Goal: Transaction & Acquisition: Purchase product/service

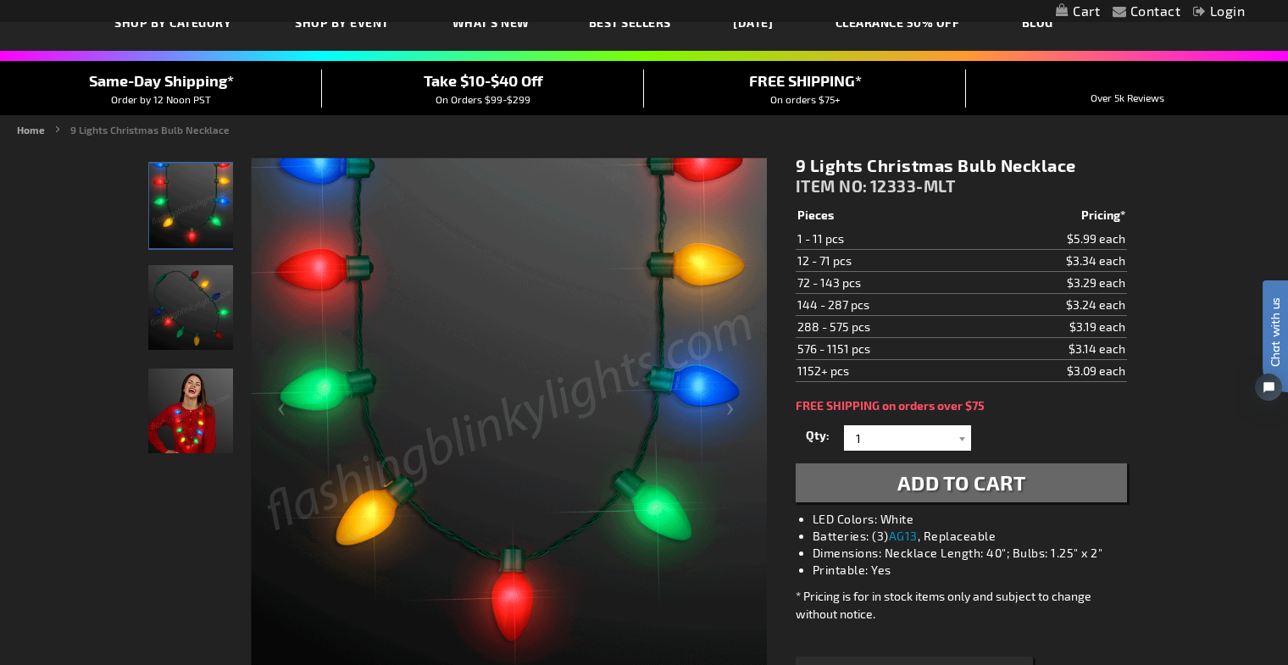
scroll to position [108, 0]
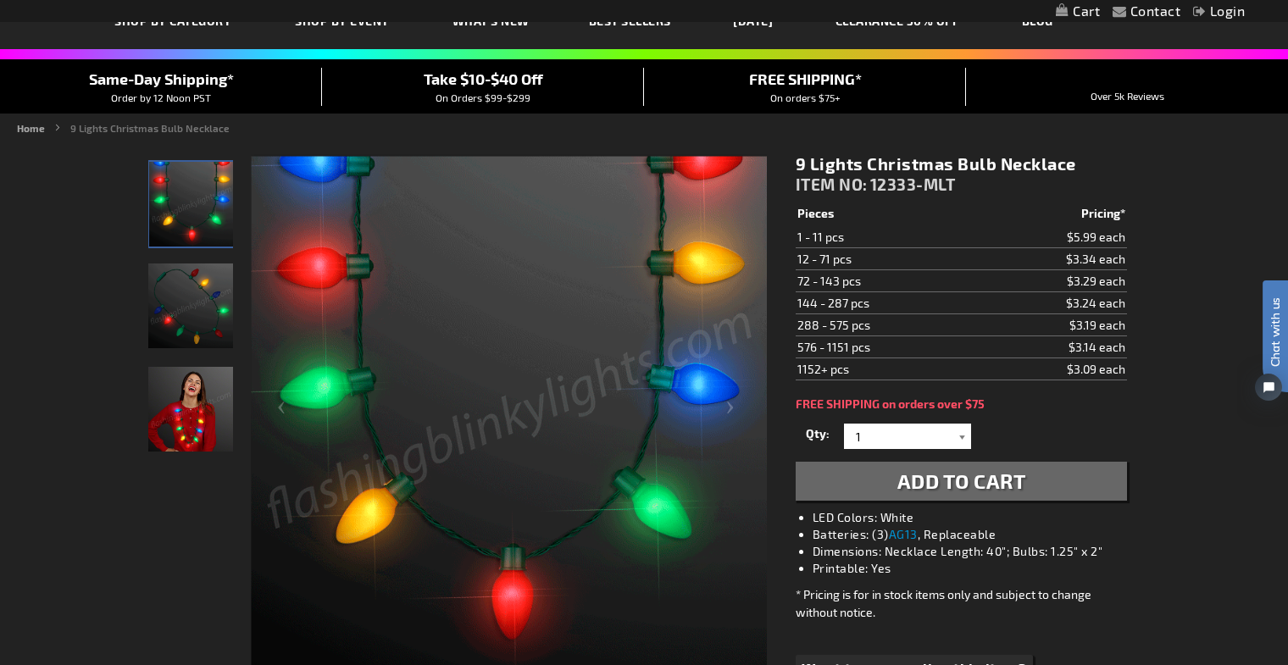
click at [954, 429] on div at bounding box center [962, 436] width 17 height 25
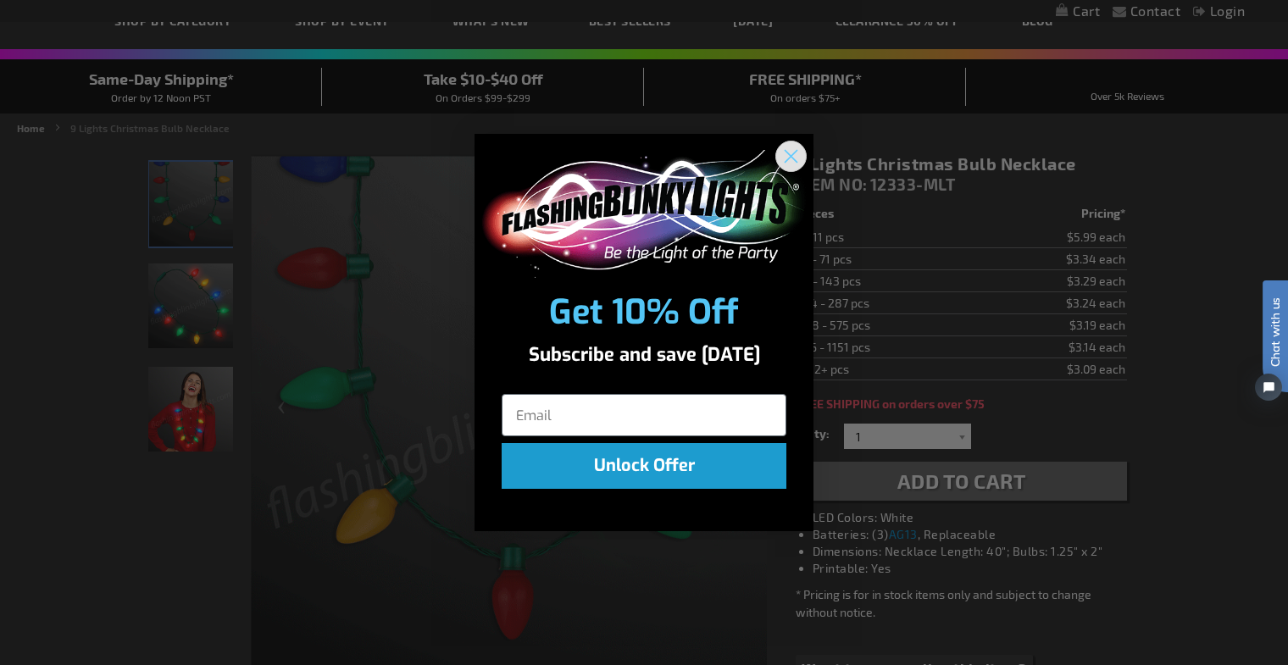
click at [802, 151] on circle "Close dialog" at bounding box center [791, 156] width 28 height 28
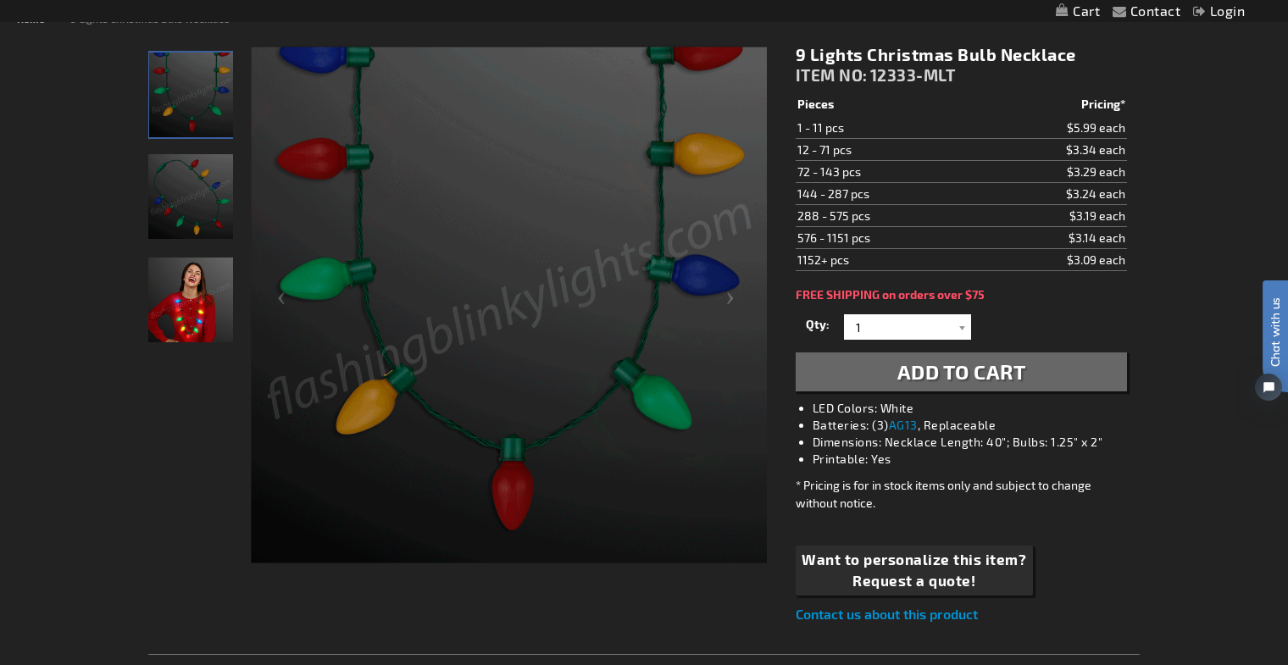
scroll to position [242, 0]
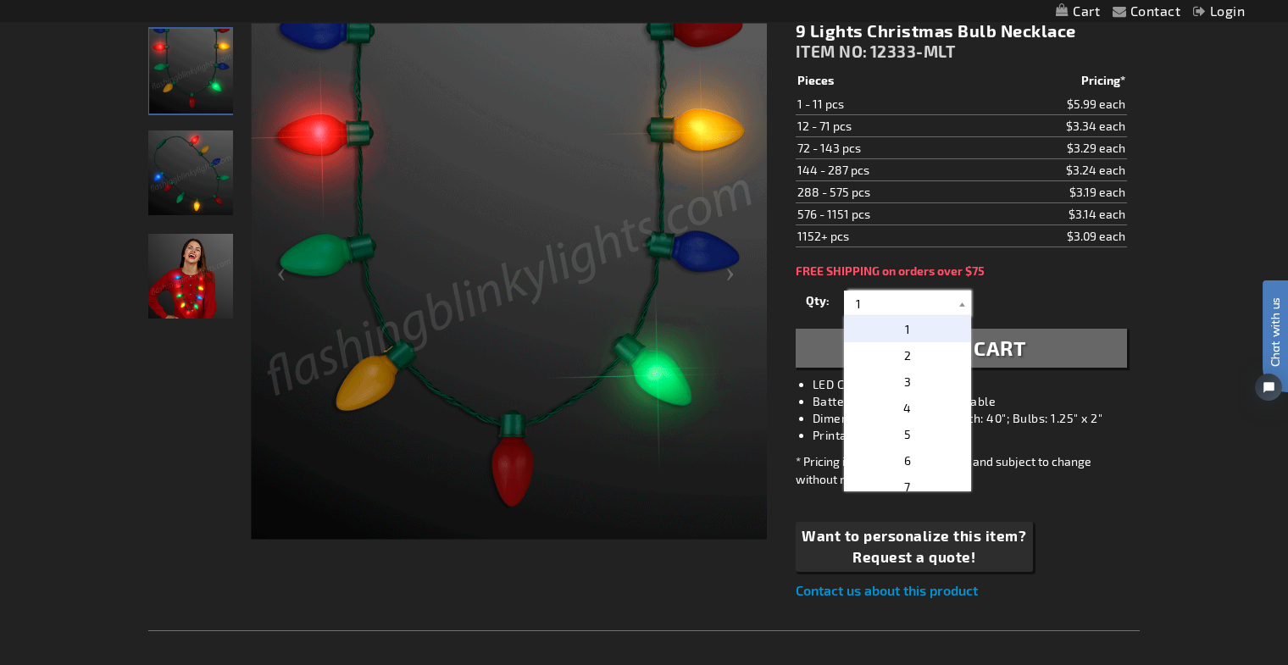
click at [952, 297] on input "1" at bounding box center [909, 303] width 123 height 25
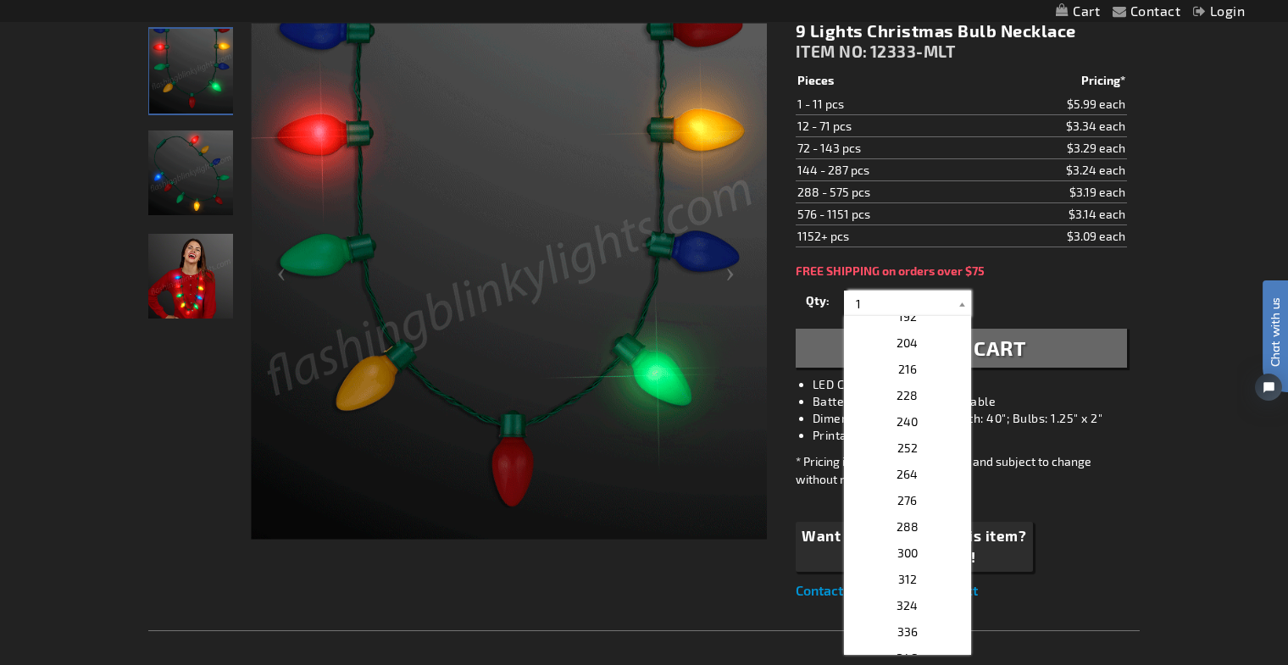
scroll to position [705, 0]
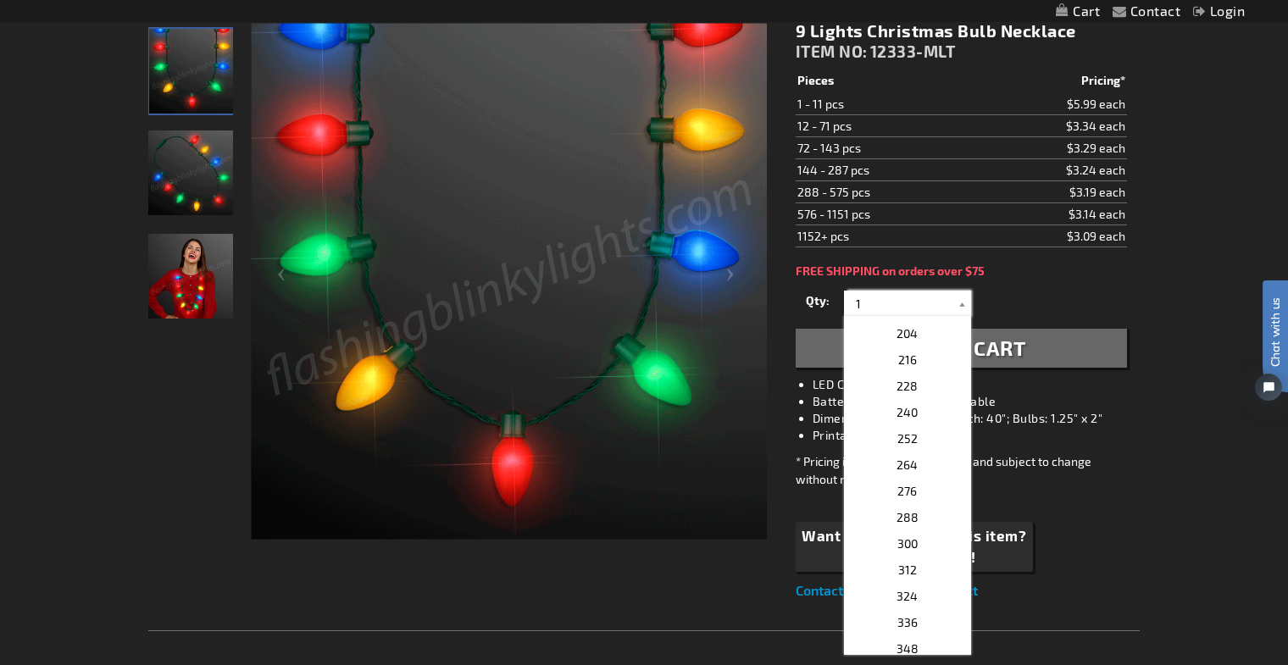
click at [886, 303] on input "1" at bounding box center [909, 303] width 123 height 25
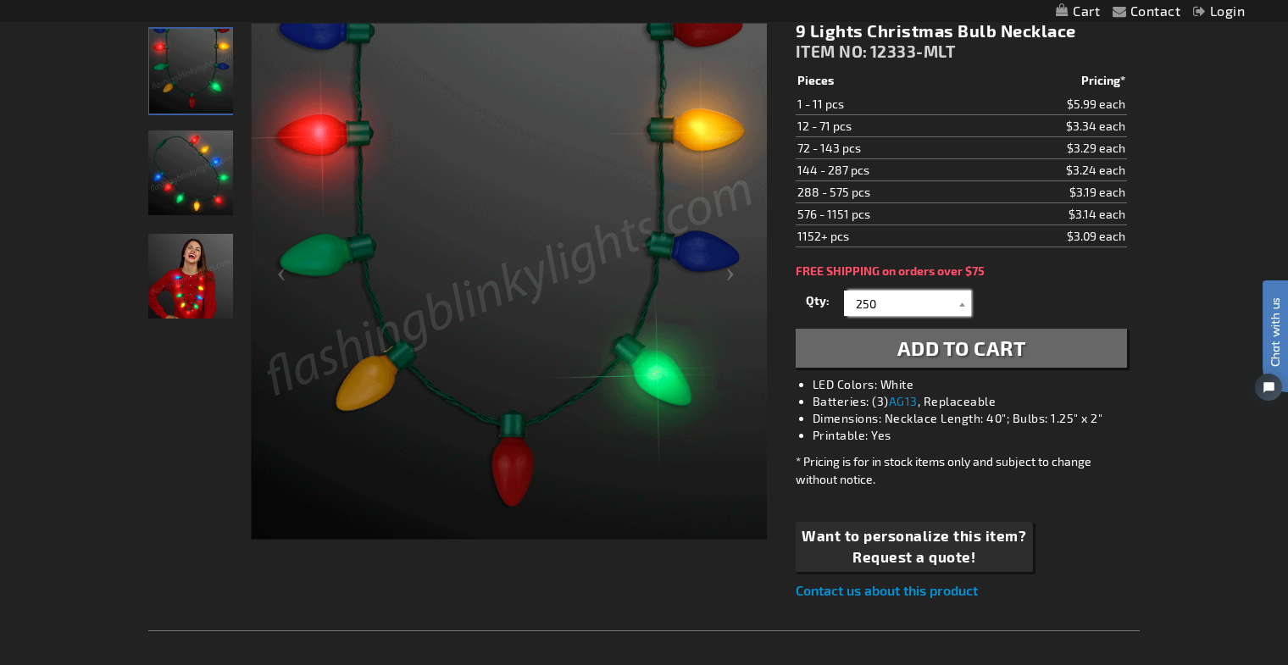
type input "250"
click at [1074, 294] on div "Qty 1 2 3 4 5 6 7 8 9 10 11 12 24 36 48 60 72 84 96 108 120 132 144 156 168" at bounding box center [961, 303] width 331 height 34
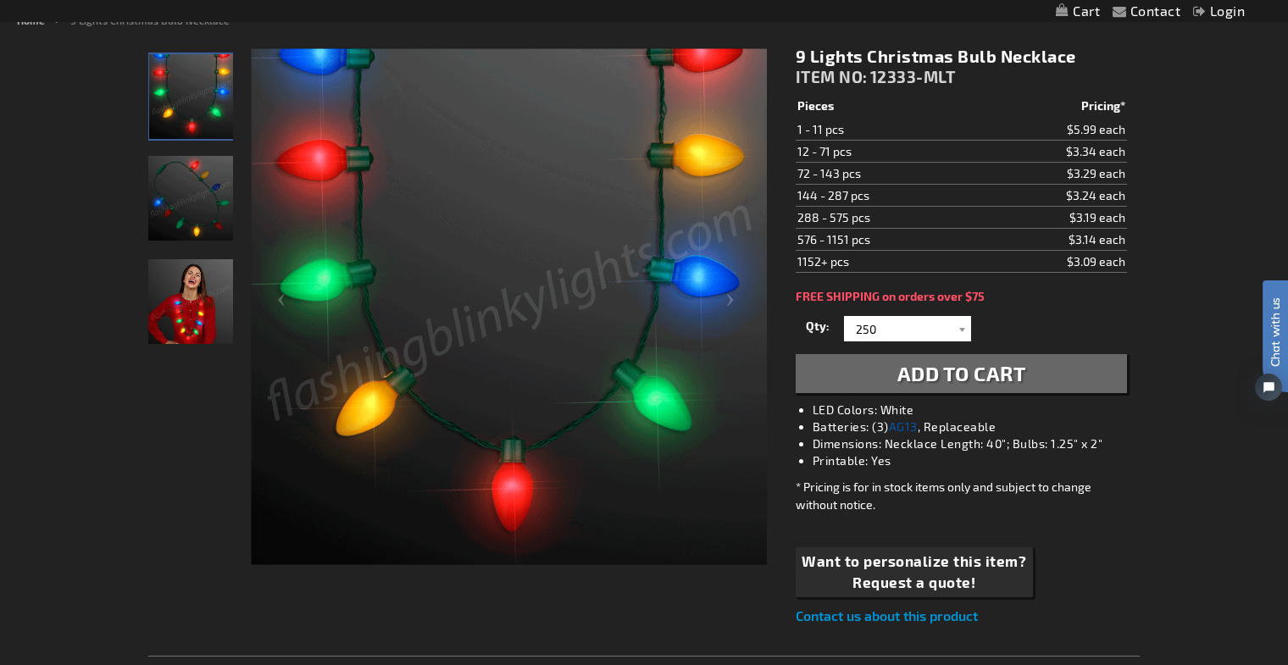
scroll to position [206, 0]
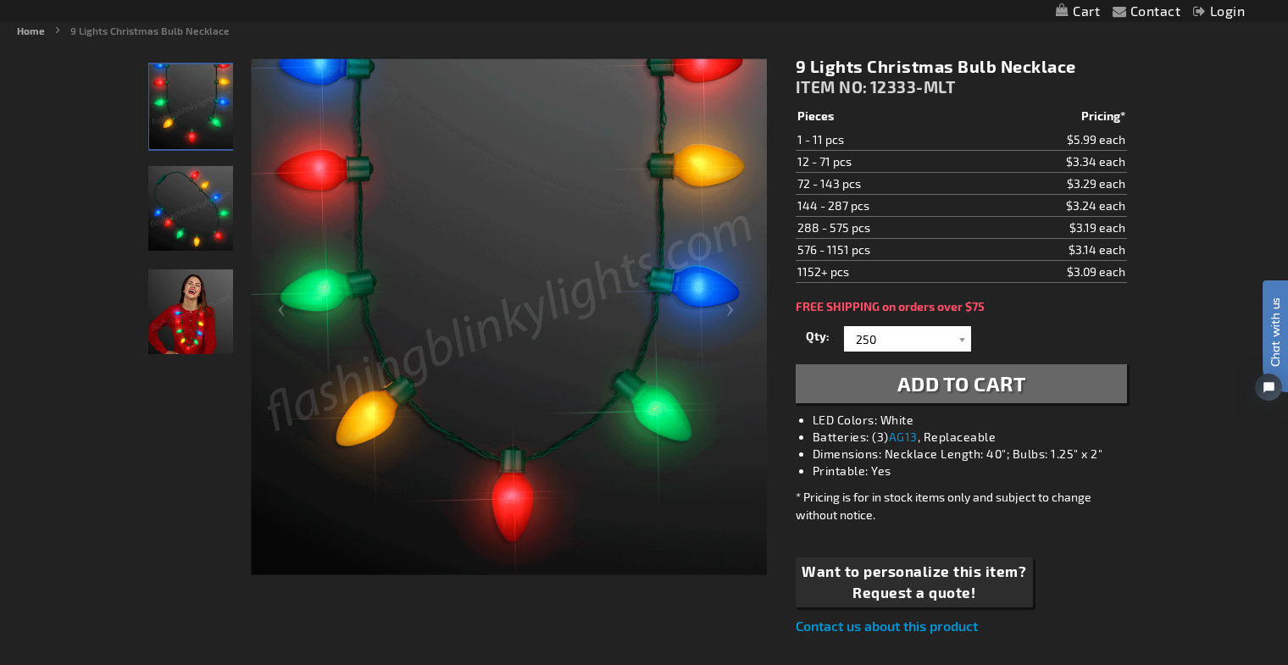
click at [897, 390] on span "Add to Cart" at bounding box center [961, 383] width 129 height 25
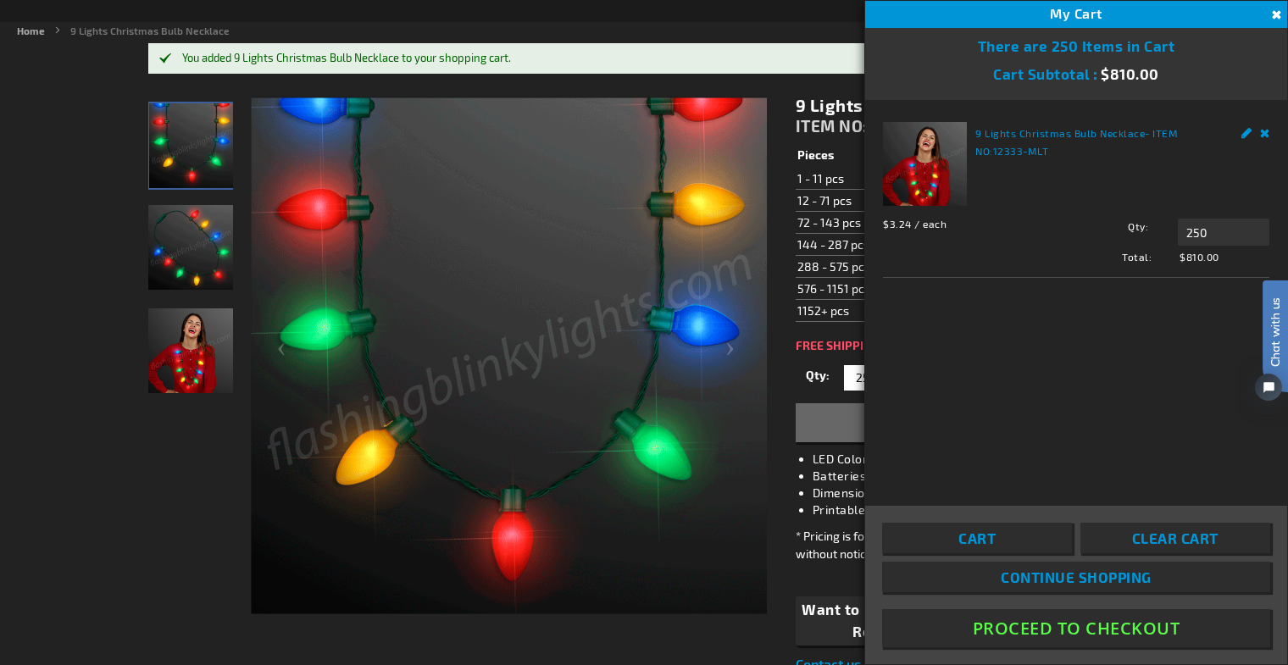
click at [1109, 631] on button "Proceed To Checkout" at bounding box center [1076, 628] width 388 height 38
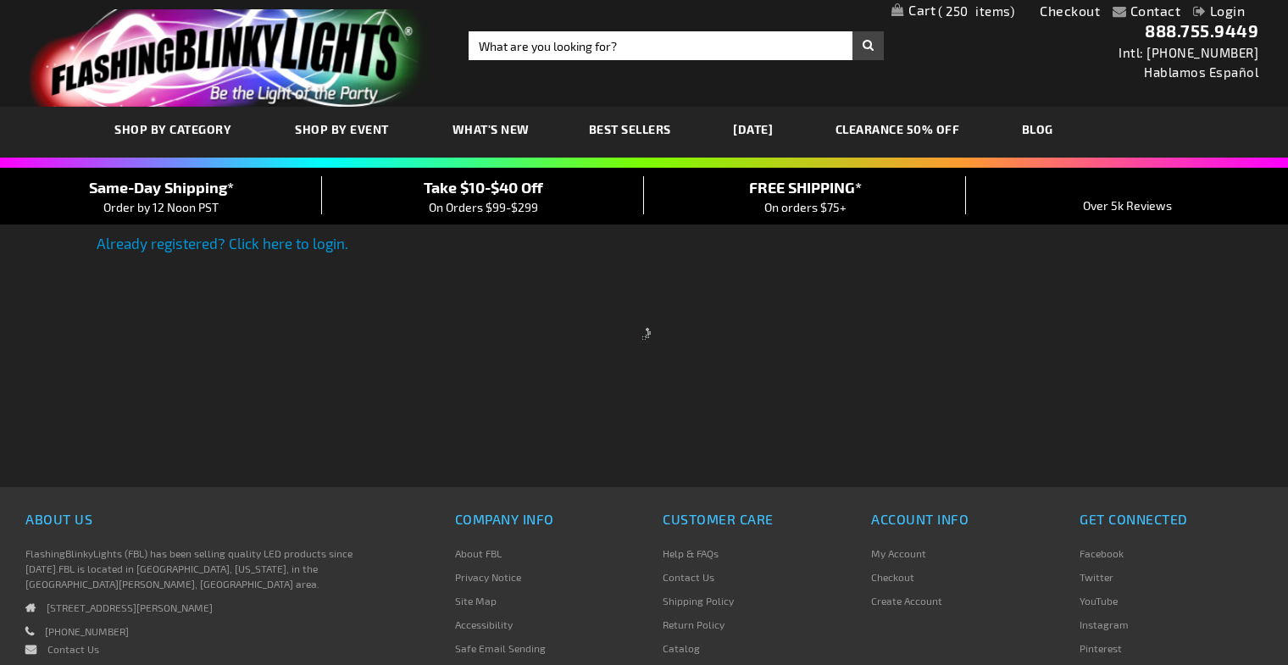
select select "US"
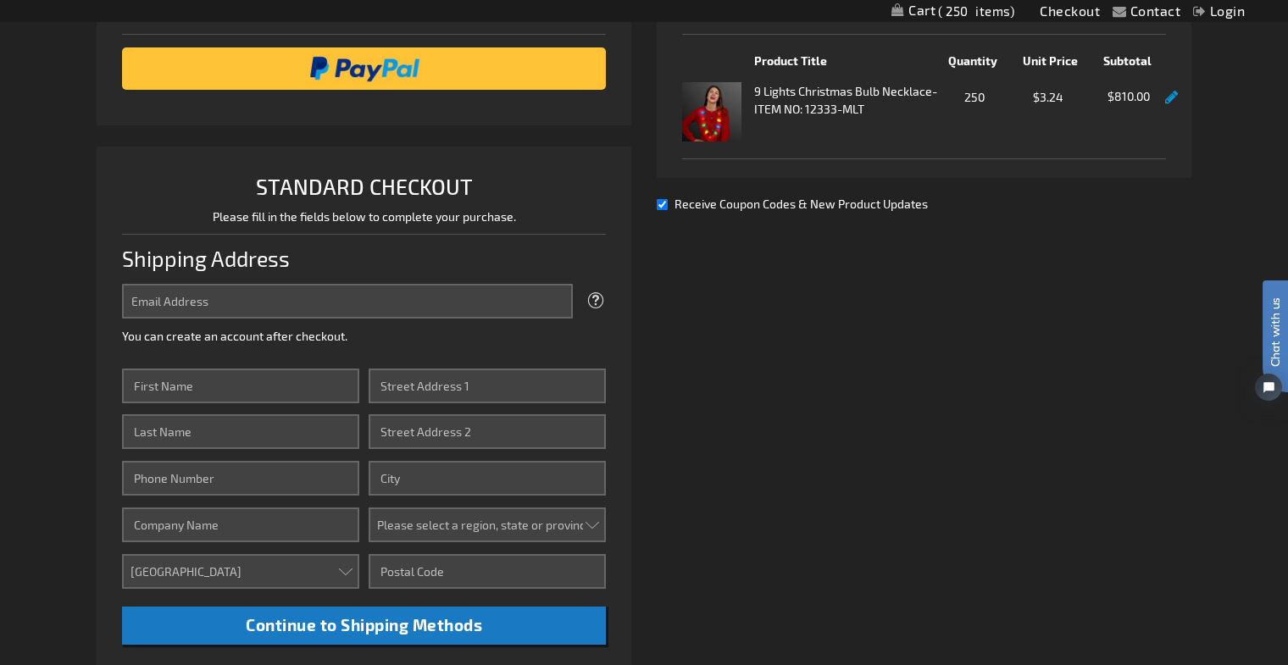
scroll to position [285, 0]
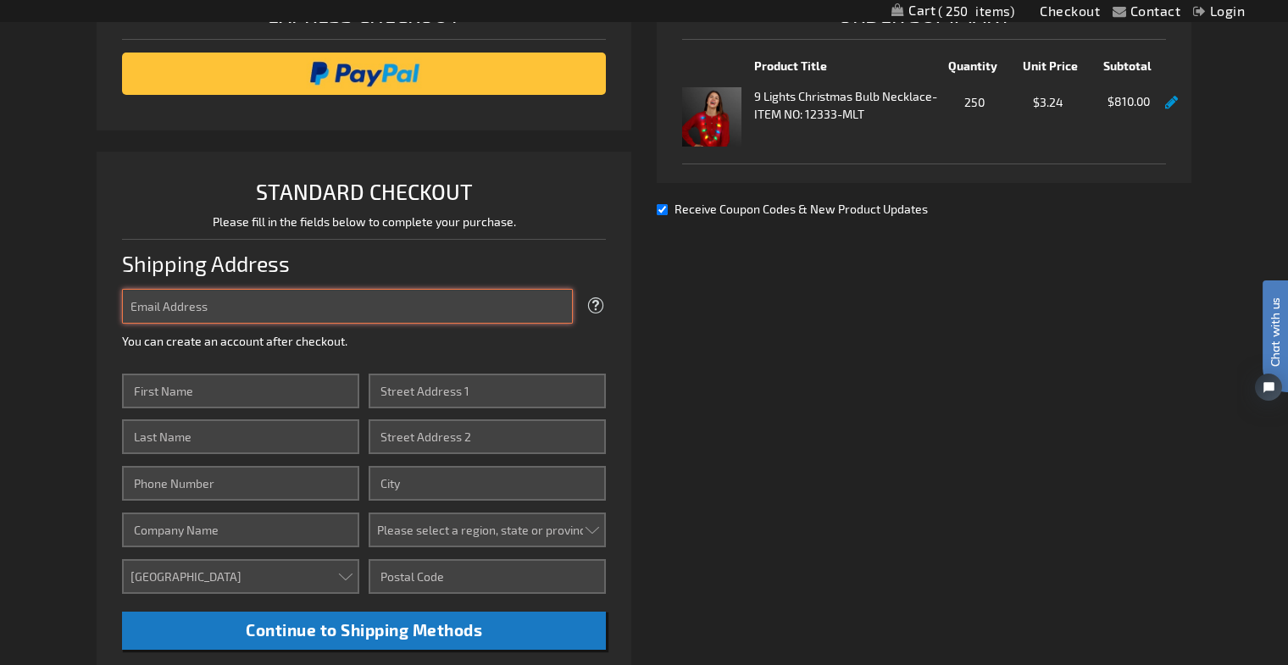
click at [445, 311] on input "Email Address" at bounding box center [347, 306] width 451 height 35
click at [350, 303] on input "13350" at bounding box center [347, 306] width 451 height 35
drag, startPoint x: 187, startPoint y: 304, endPoint x: 92, endPoint y: 301, distance: 95.8
click at [92, 301] on div "Contact Compare Products Checkout Login Skip to Content My Cart 250 250 items M…" at bounding box center [644, 522] width 1288 height 1615
click at [131, 307] on input "Dallas Parkway 13350" at bounding box center [347, 306] width 451 height 35
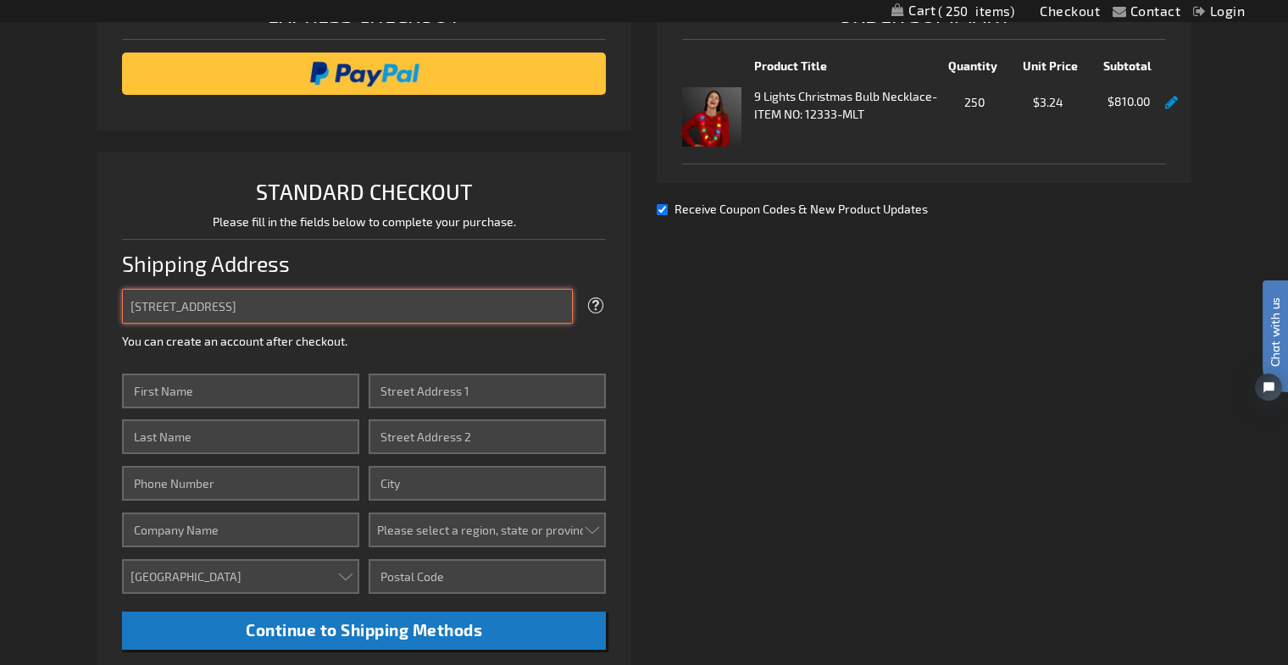
click at [301, 301] on input "13350 Dallas Parkway 13350" at bounding box center [347, 306] width 451 height 35
click at [278, 307] on input "13350 Dallas Parkway" at bounding box center [347, 306] width 451 height 35
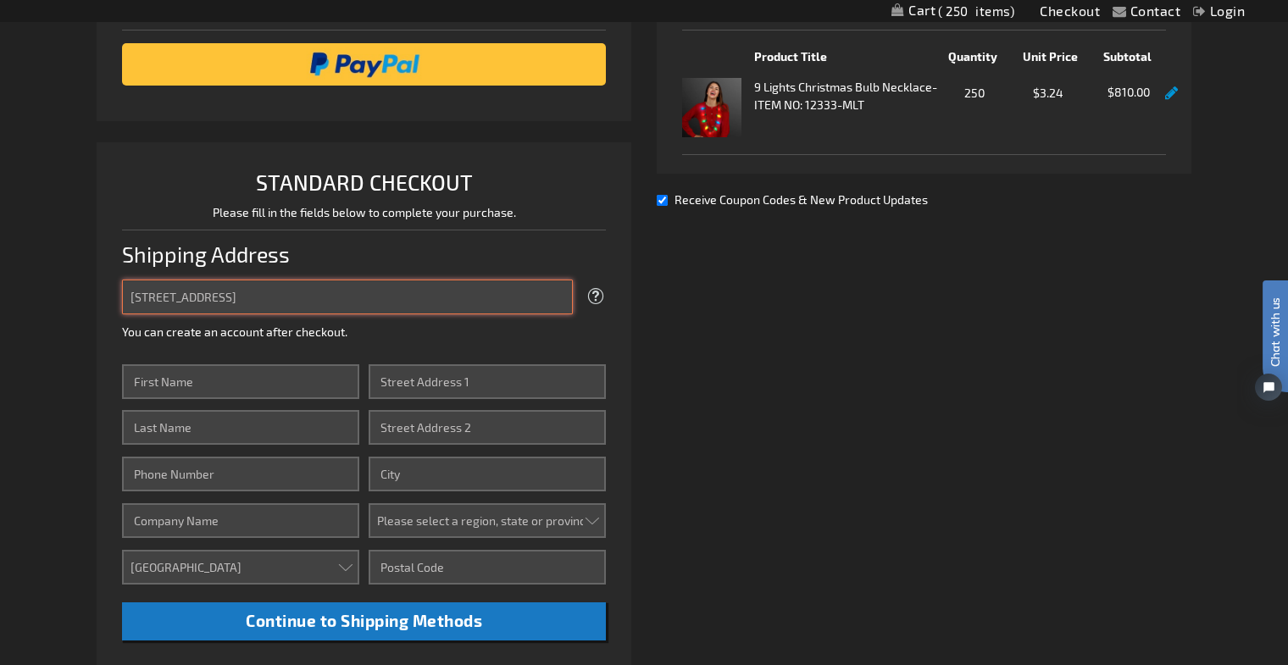
click at [276, 300] on input "13350 Dallas Parkway,Suite" at bounding box center [347, 297] width 451 height 35
click at [251, 296] on input "13350 Dallas Parkway,Suite3080" at bounding box center [347, 297] width 451 height 35
drag, startPoint x: 280, startPoint y: 293, endPoint x: 306, endPoint y: 290, distance: 25.6
click at [281, 293] on input "13350 Dallas Parkway, Suite3080" at bounding box center [347, 297] width 451 height 35
click at [354, 299] on input "13350 Dallas Parkway, Suite 3080" at bounding box center [347, 297] width 451 height 35
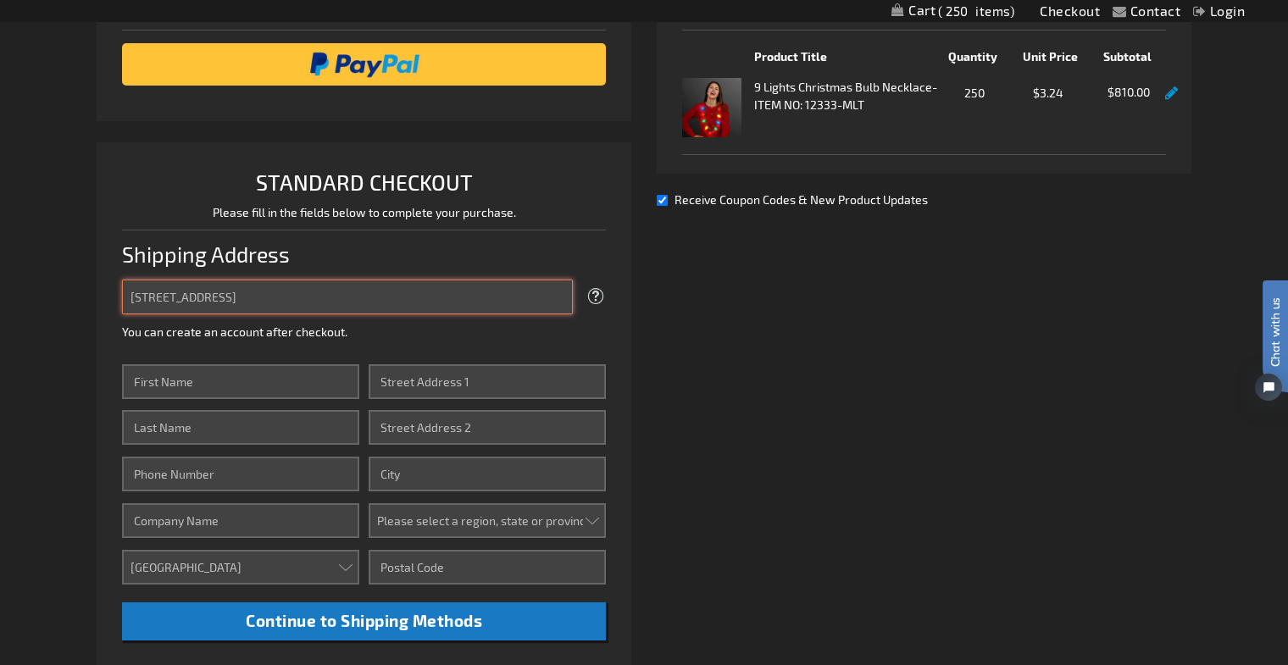
click at [311, 297] on input "13350 Dallas Parkway, Suite 3080DallasTexas75240" at bounding box center [347, 297] width 451 height 35
click at [346, 297] on input "13350 Dallas Parkway, Suite 3080 DallasTexas75240" at bounding box center [347, 297] width 451 height 35
click at [382, 297] on input "13350 Dallas Parkway, Suite 3080 Dallas, Texas75240" at bounding box center [347, 297] width 451 height 35
click at [454, 296] on input "13350 Dallas Parkway, Suite 3080 Dallas, Texas 75240" at bounding box center [347, 297] width 451 height 35
click at [308, 295] on input "13350 Dallas Parkway, Suite 3080 Dallas, Texas 75240" at bounding box center [347, 297] width 451 height 35
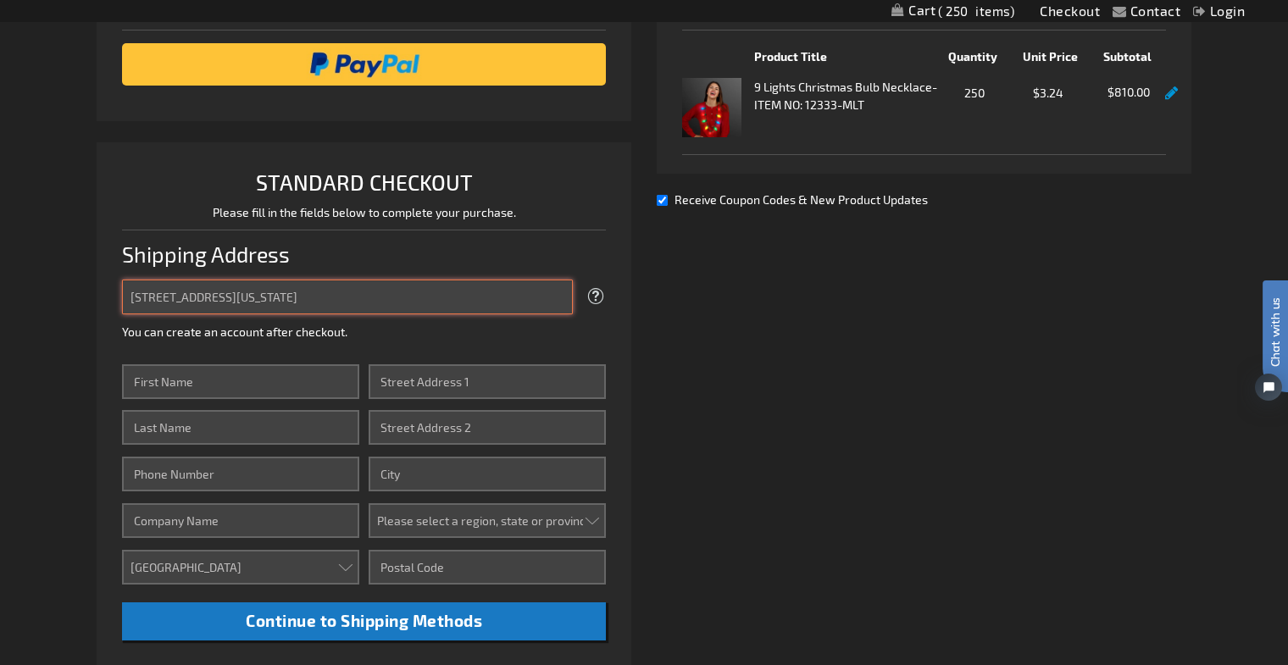
type input "13350 Dallas Parkway, Suite 3080, Dallas, Texas 75240"
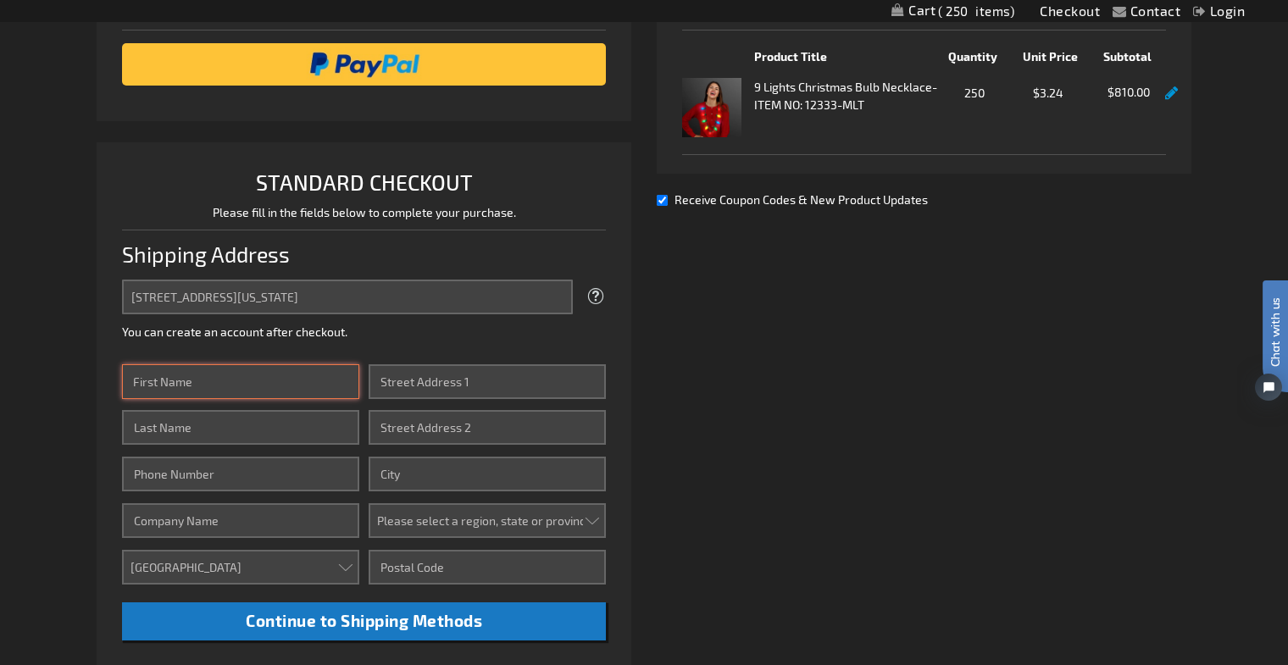
click at [327, 380] on div "Email Address 13350 Dallas Parkway, Suite 3080, Dallas, Texas 75240 Tooltip We'…" at bounding box center [364, 460] width 484 height 361
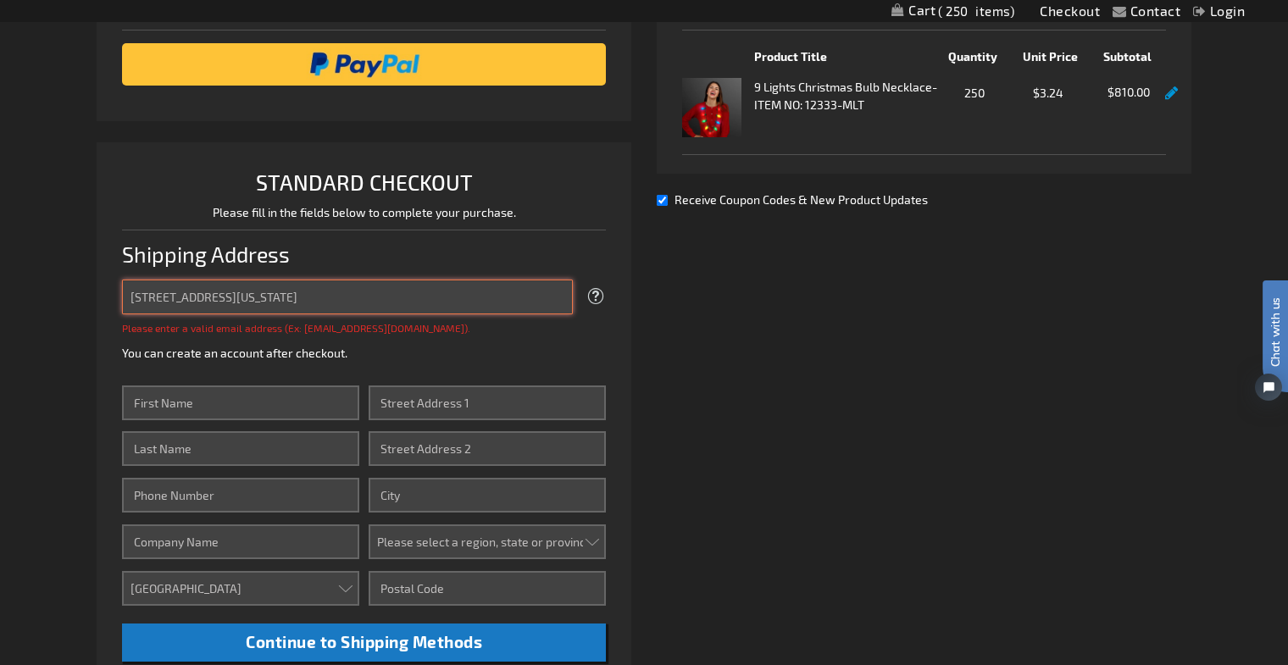
click at [438, 293] on input "13350 Dallas Parkway, Suite 3080, Dallas, Texas 75240" at bounding box center [347, 297] width 451 height 35
drag, startPoint x: 220, startPoint y: 288, endPoint x: 32, endPoint y: 283, distance: 188.2
click at [32, 283] on div "Contact Compare Products Checkout Login Skip to Content My Cart 250 250 items M…" at bounding box center [644, 524] width 1288 height 1636
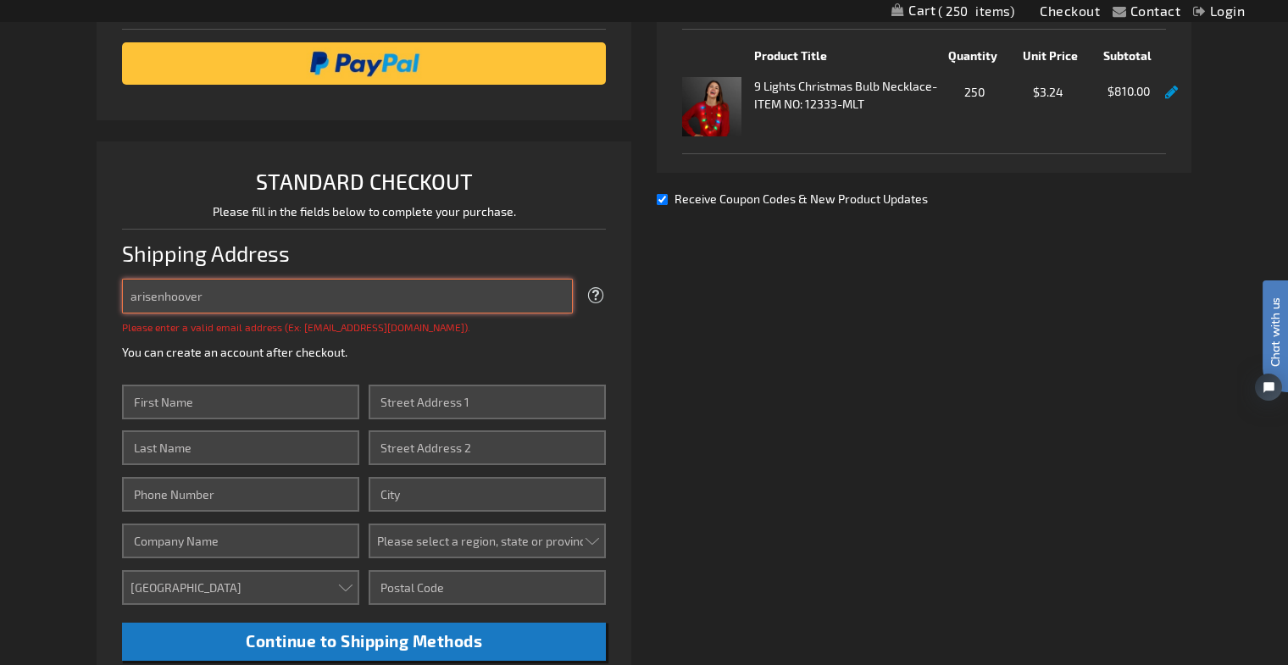
type input "arisenhoover@trademarkproperty.com"
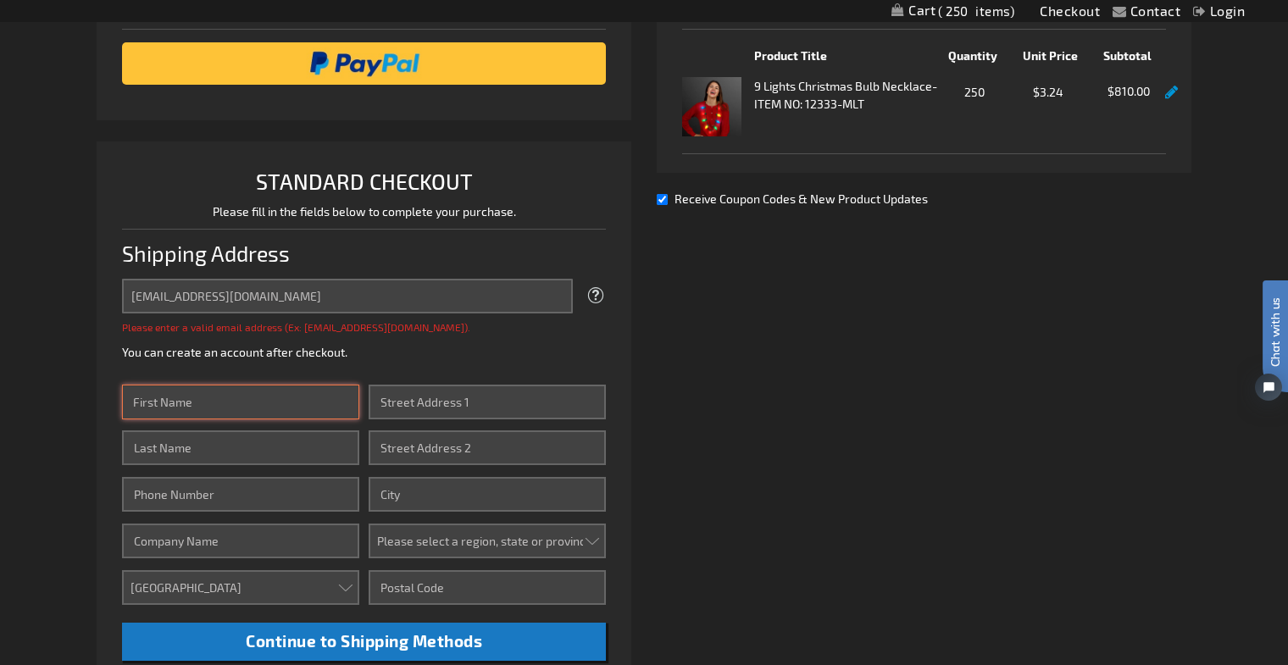
click at [243, 406] on div "First Name Last Name Phone Number Company Country Aruba Australia Austria Baham…" at bounding box center [240, 501] width 237 height 233
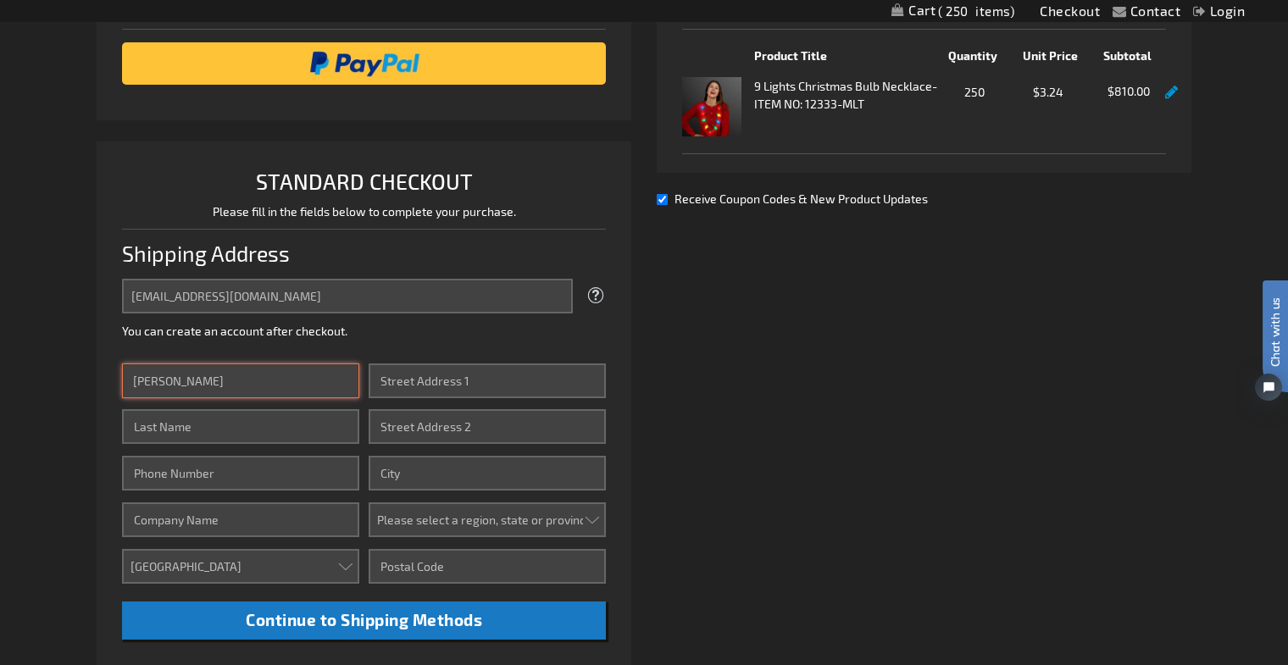
type input "Alex"
click at [165, 425] on input "Last Name" at bounding box center [240, 426] width 237 height 35
type input "Risenhoover"
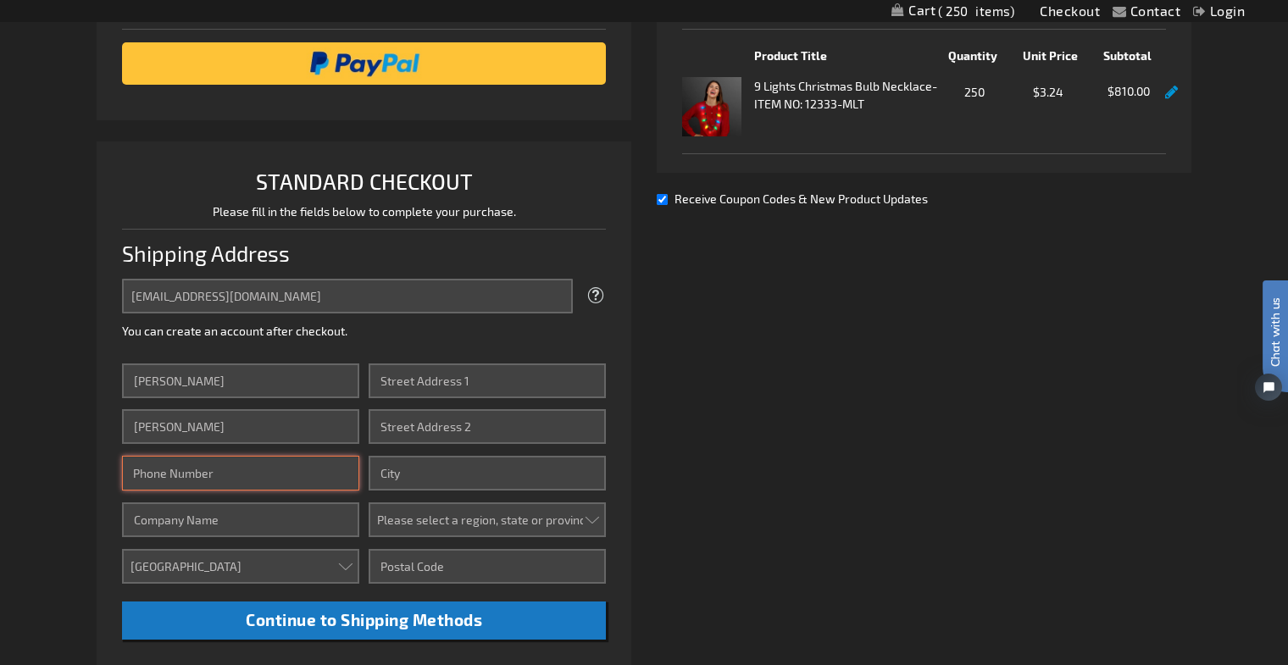
click at [154, 465] on input "Phone Number" at bounding box center [240, 473] width 237 height 35
type input "2142804140"
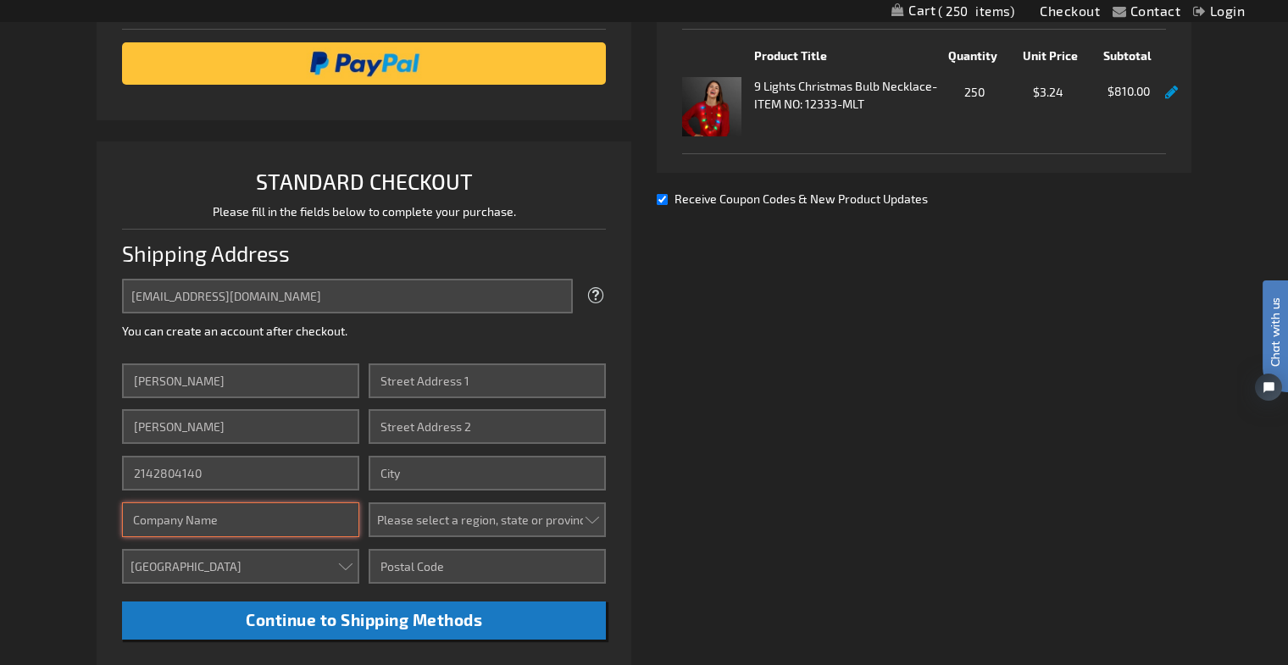
click at [164, 512] on input "Company" at bounding box center [240, 520] width 237 height 35
type input "Galleria Dallas"
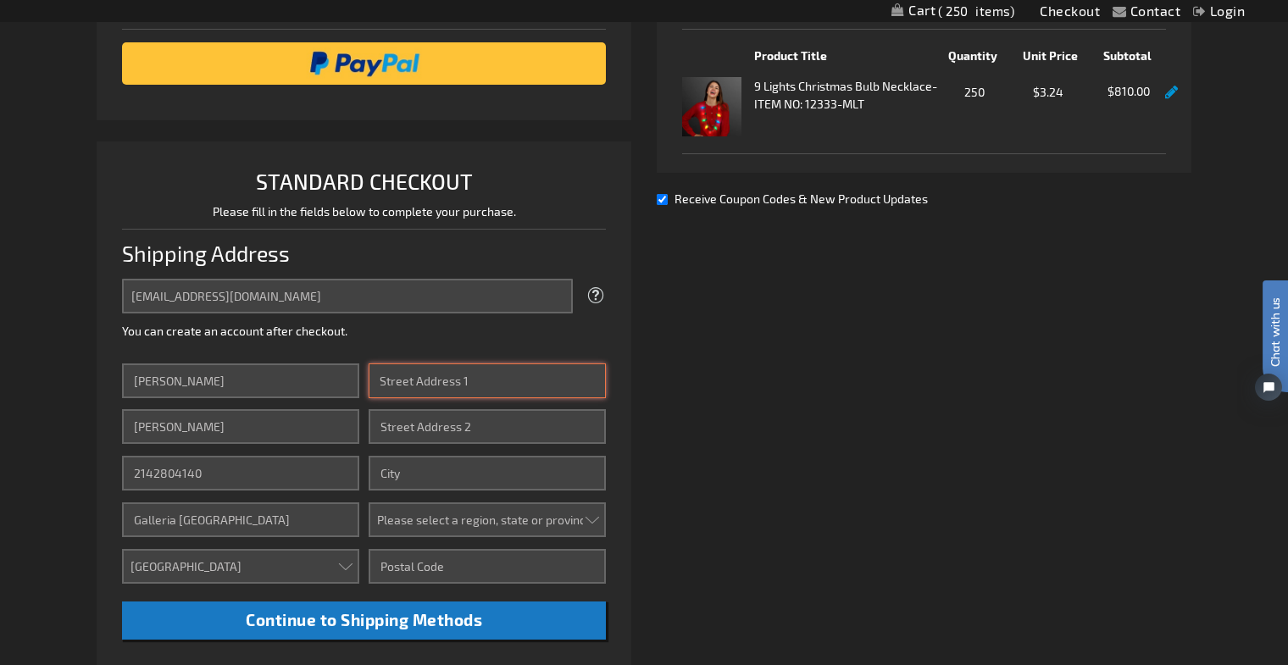
click at [488, 381] on input "Street Address: Line 1" at bounding box center [487, 381] width 237 height 35
type input "13350 Dallas Parkway"
click at [490, 419] on input "Street Address: Line 2" at bounding box center [487, 426] width 237 height 35
click at [406, 426] on input "Suiye 3080" at bounding box center [487, 426] width 237 height 35
type input "Suite 3080"
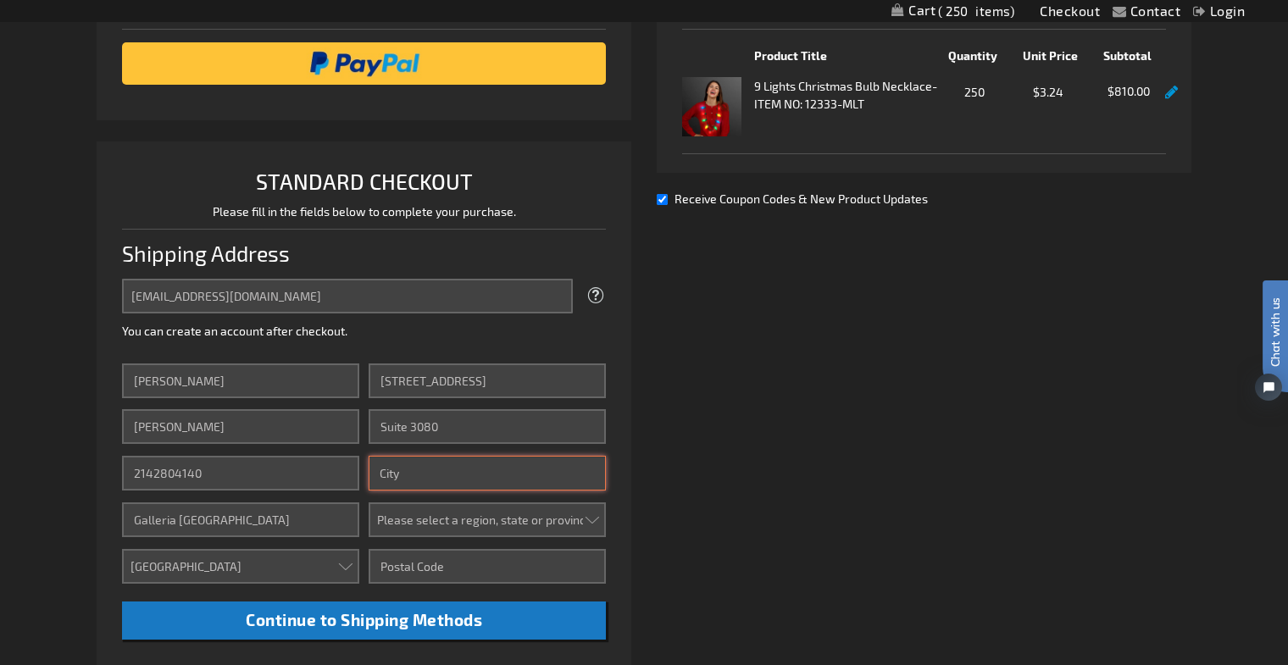
click at [437, 471] on input "City" at bounding box center [487, 473] width 237 height 35
type input "Dallas"
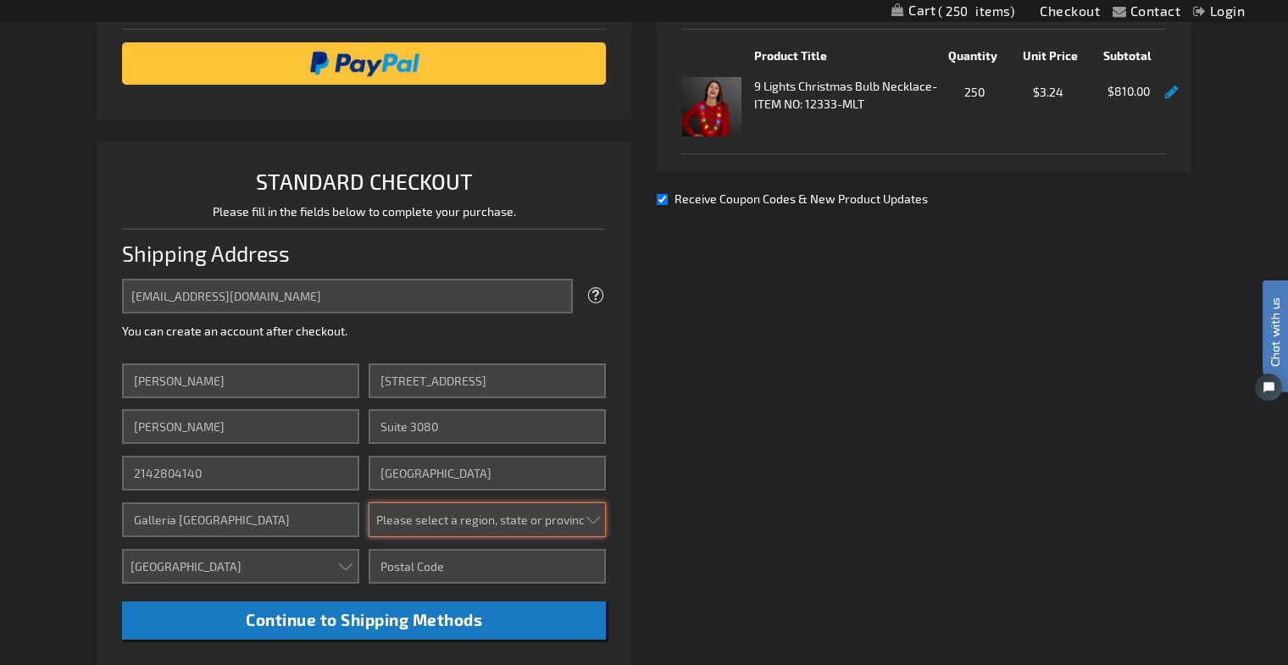
click at [430, 522] on select "Please select a region, state or province. Alabama Alaska Arizona Arkansas Cali…" at bounding box center [487, 520] width 237 height 35
select select "57"
click at [369, 503] on select "Please select a region, state or province. Alabama Alaska Arizona Arkansas Cali…" at bounding box center [487, 520] width 237 height 35
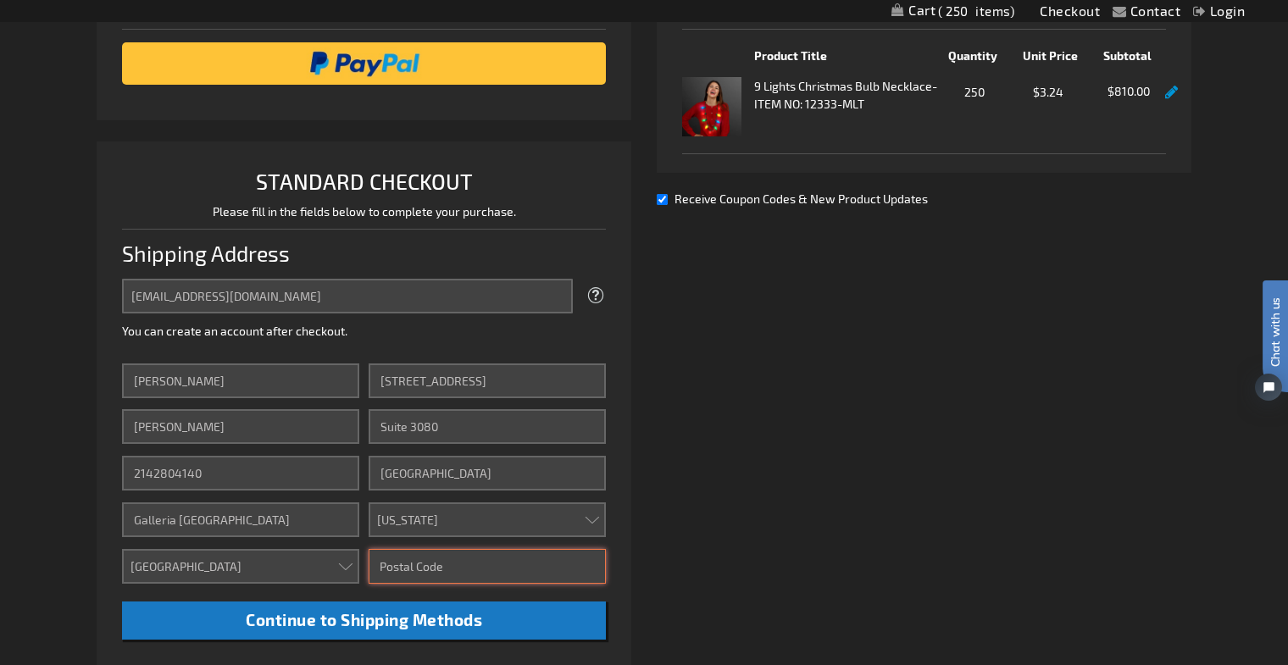
click at [414, 564] on input "Zip/Postal Code" at bounding box center [487, 566] width 237 height 35
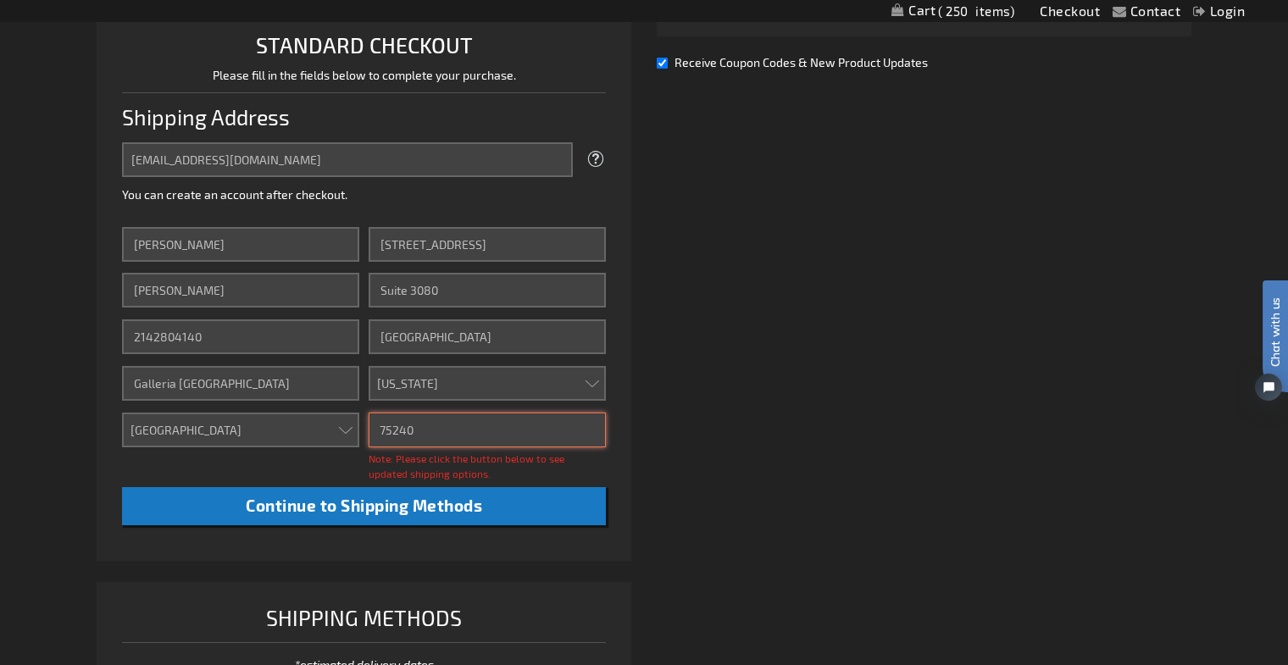
scroll to position [437, 0]
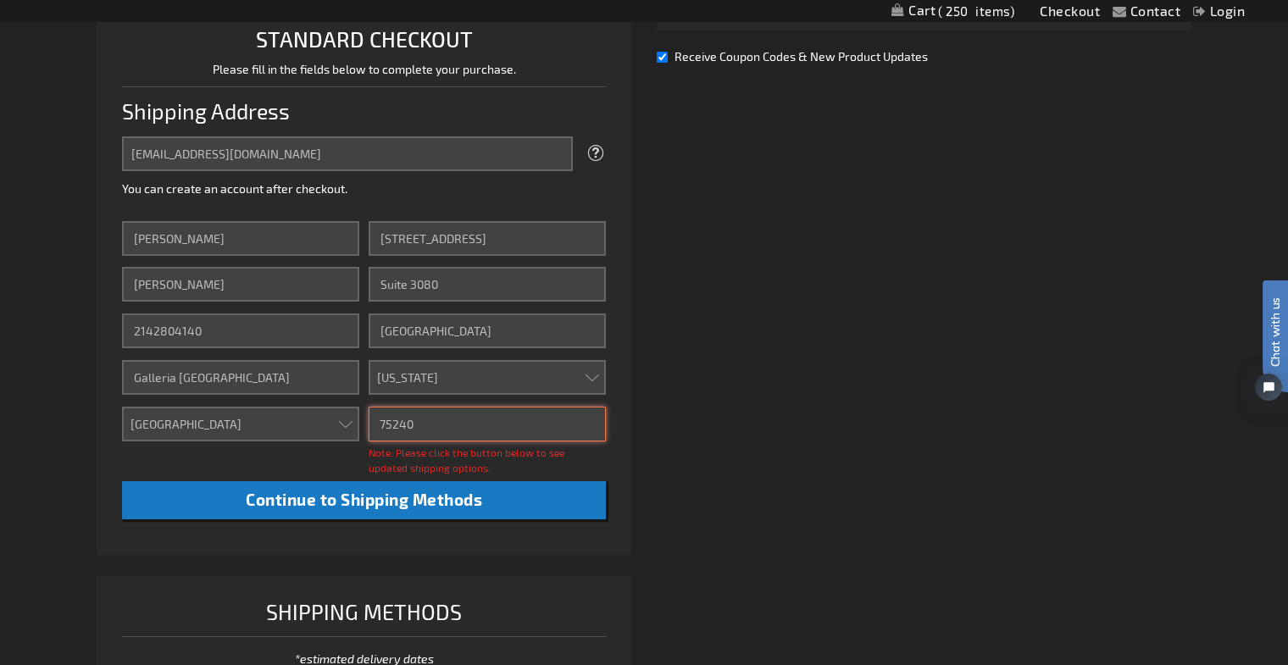
type input "75240"
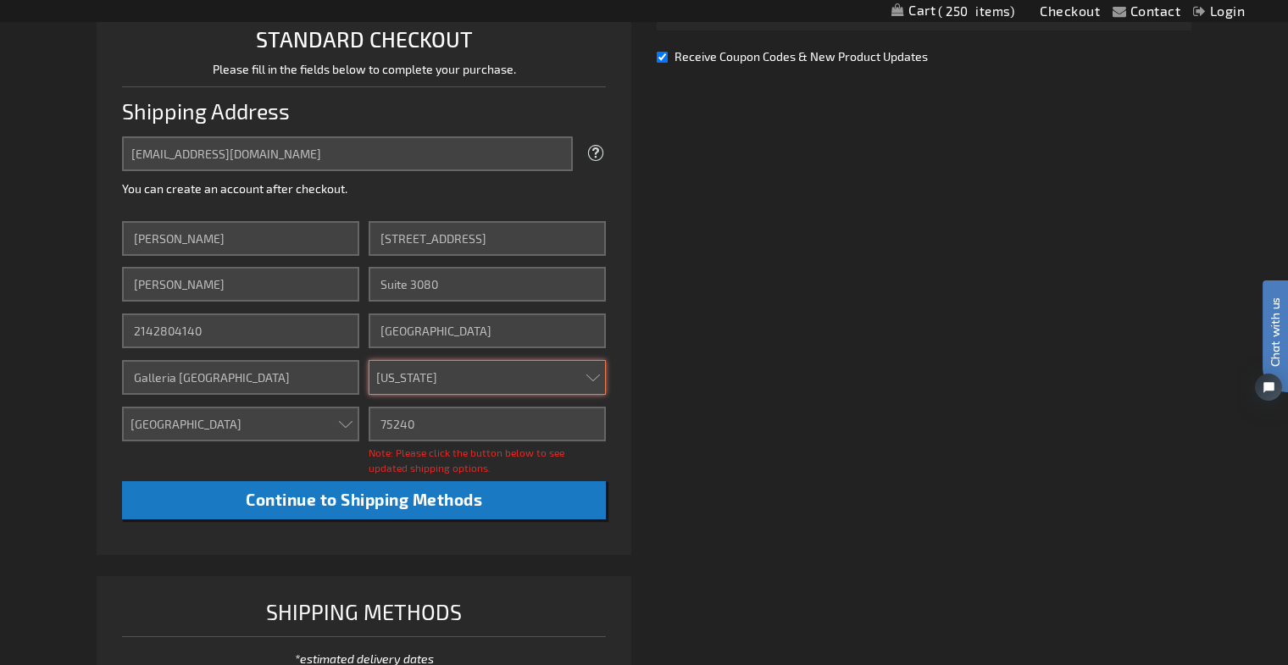
click at [480, 377] on select "Please select a region, state or province. Alabama Alaska Arizona Arkansas Cali…" at bounding box center [487, 377] width 237 height 35
click at [369, 360] on select "Please select a region, state or province. Alabama Alaska Arizona Arkansas Cali…" at bounding box center [487, 377] width 237 height 35
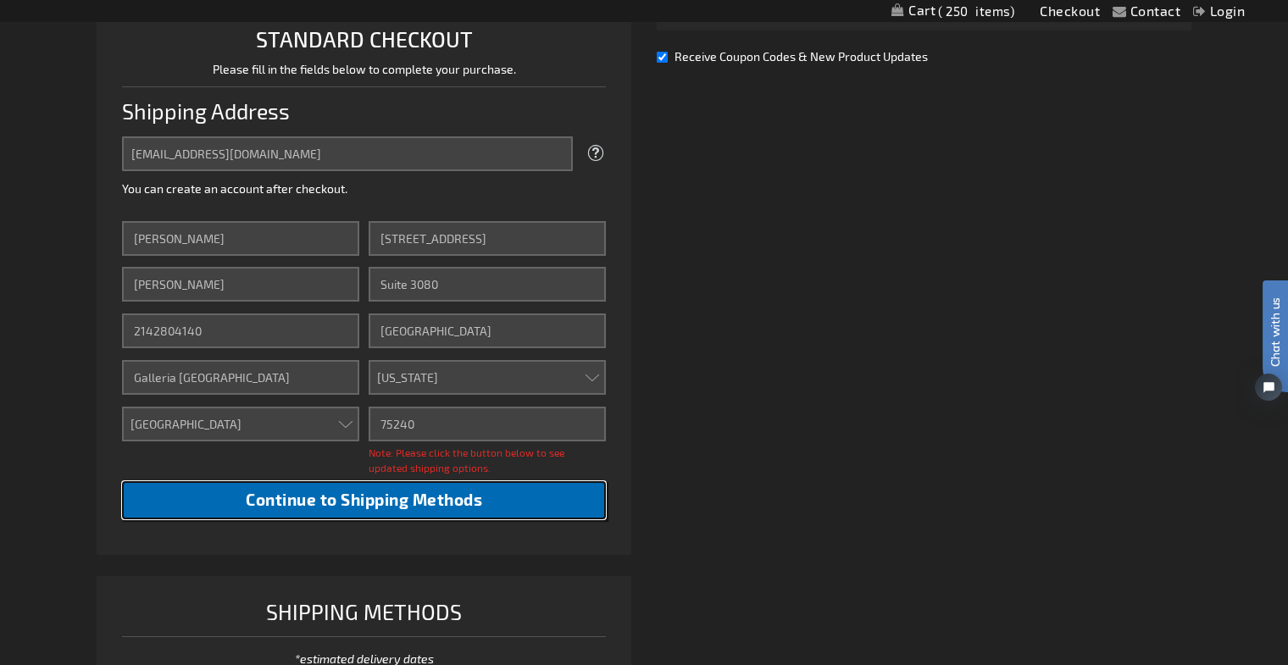
click at [464, 503] on span "Continue to Shipping Methods" at bounding box center [364, 499] width 236 height 19
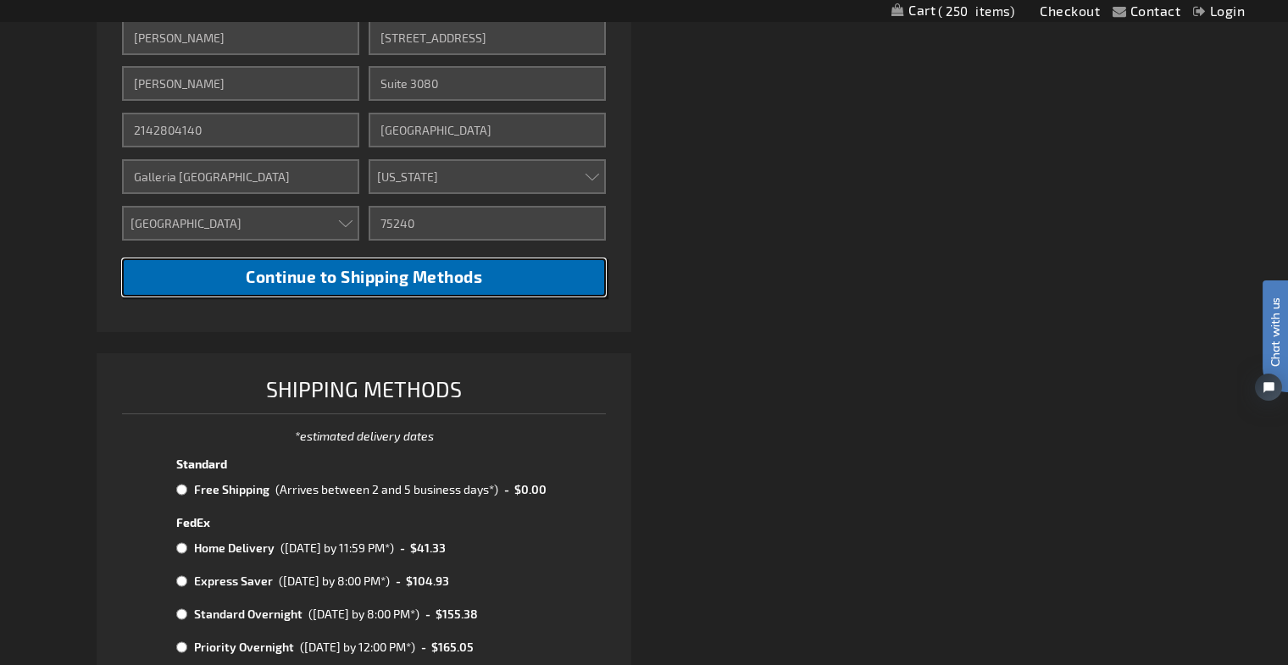
scroll to position [694, 0]
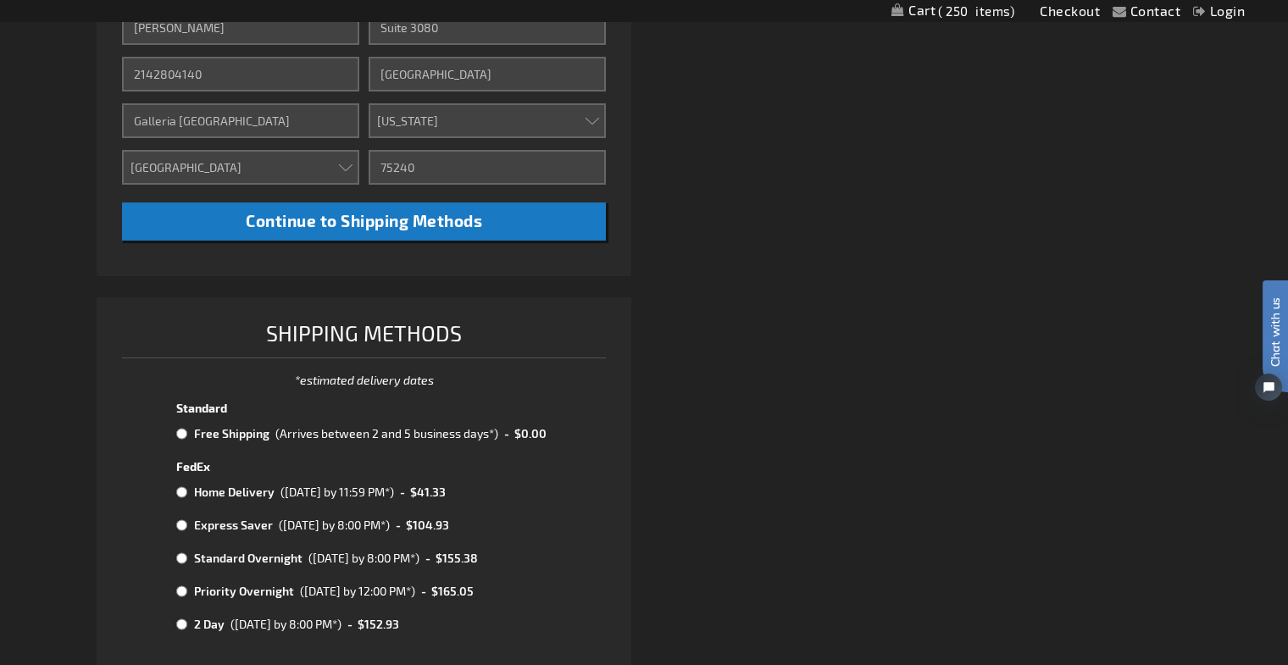
click at [183, 432] on input "radio" at bounding box center [181, 434] width 11 height 14
radio input "true"
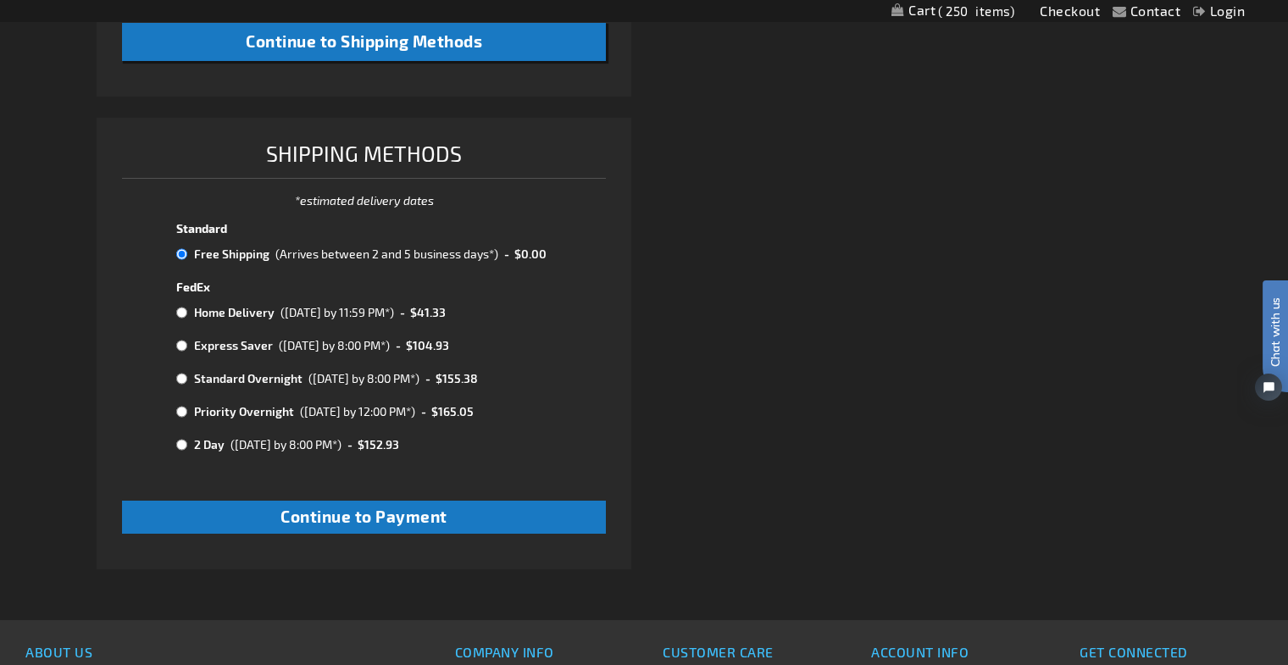
scroll to position [875, 0]
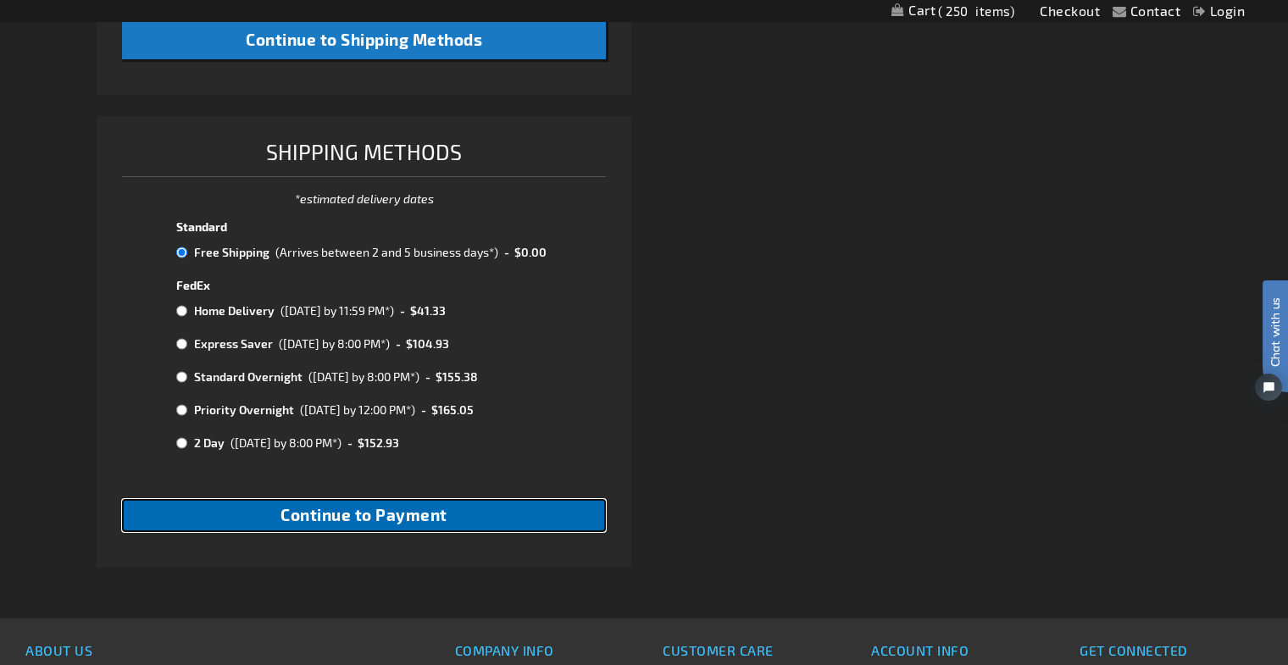
click at [442, 511] on span "Continue to Payment" at bounding box center [363, 514] width 167 height 19
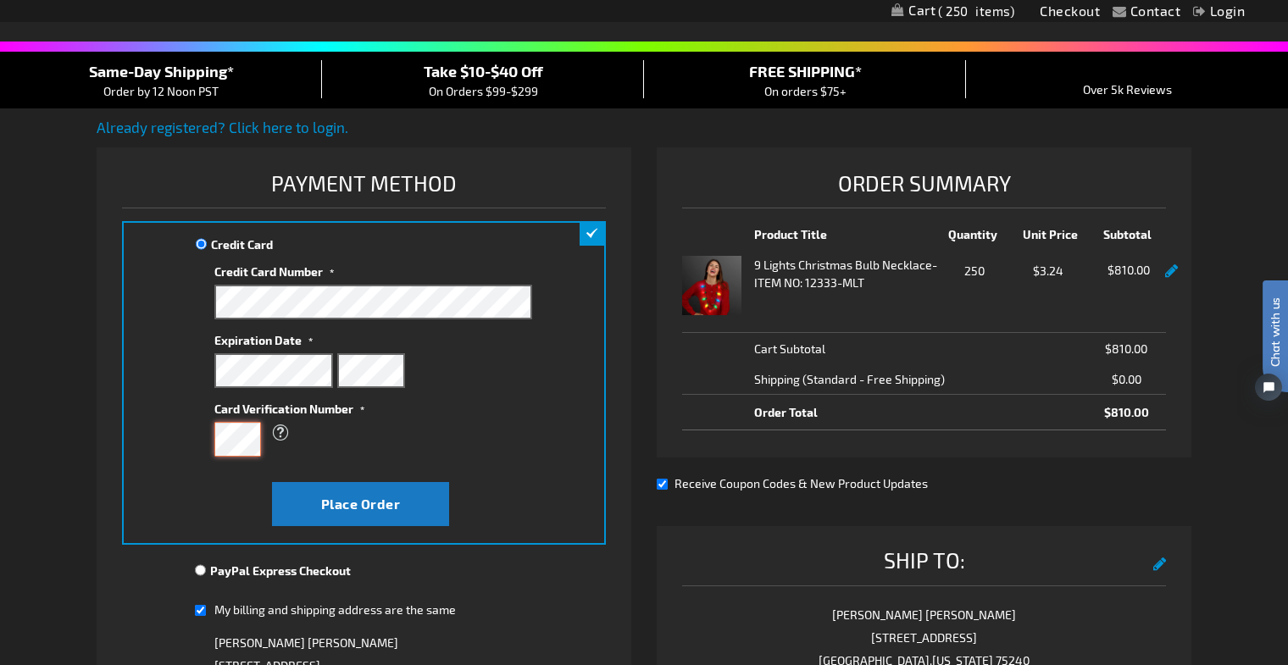
scroll to position [117, 0]
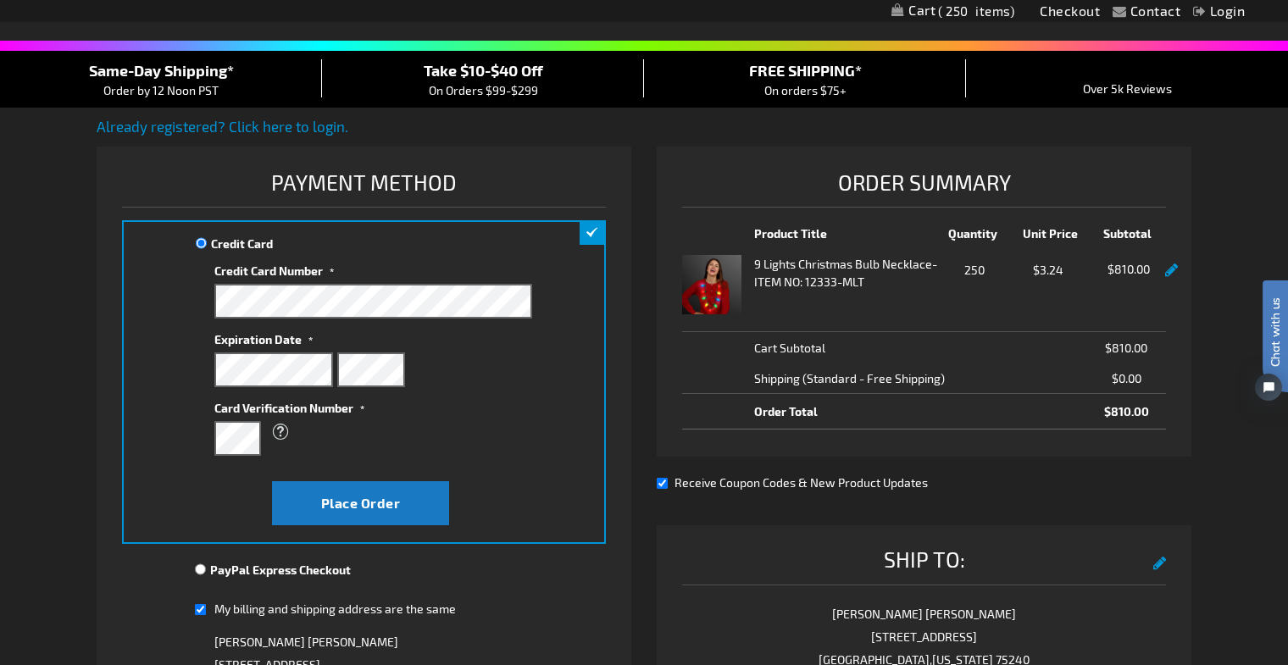
click at [661, 482] on input "Receive Coupon Codes & New Product Updates" at bounding box center [662, 483] width 11 height 11
checkbox input "false"
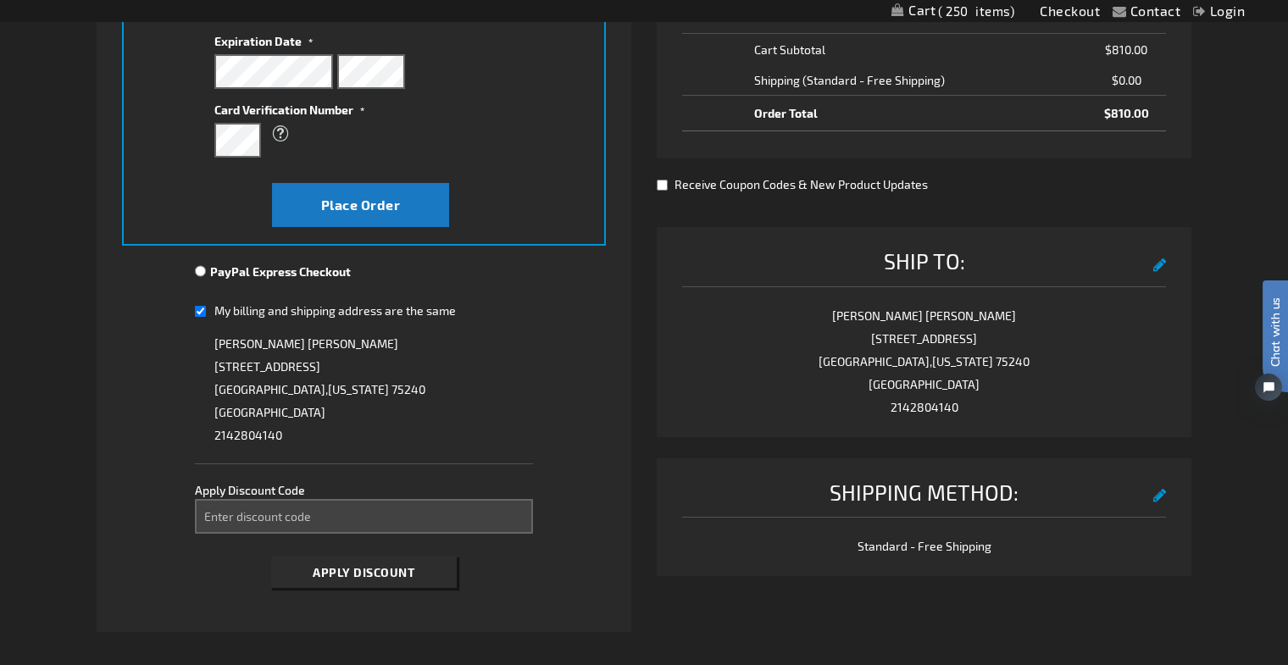
scroll to position [425, 0]
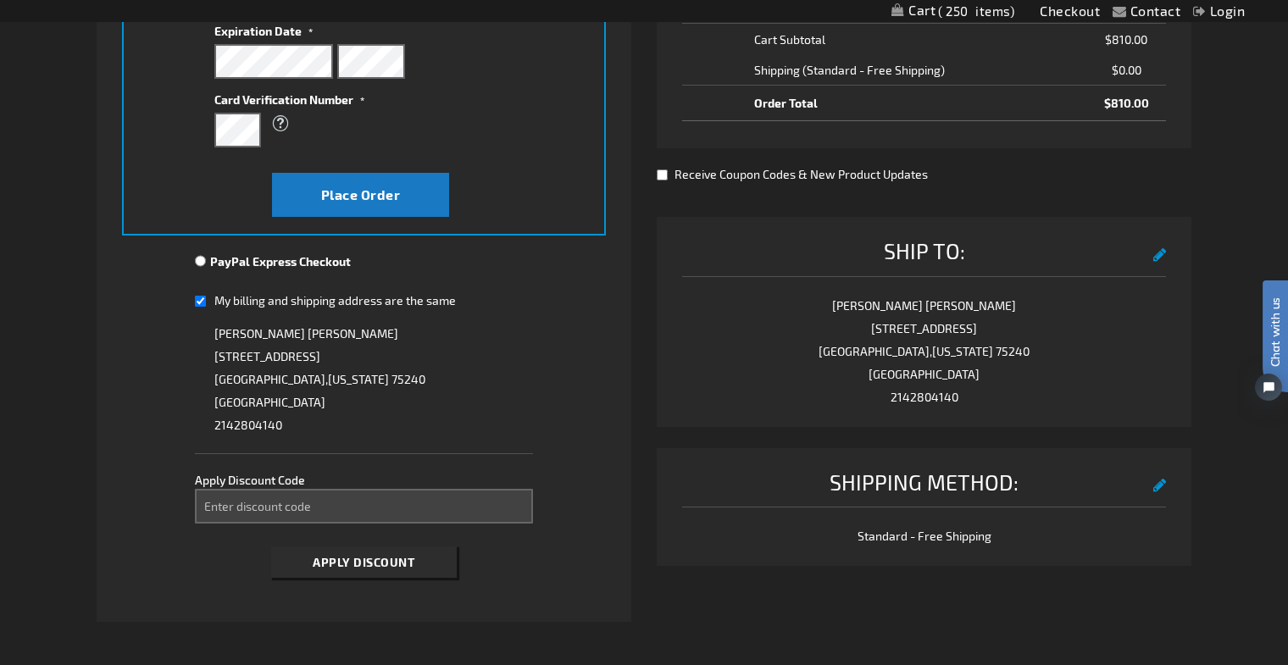
click at [203, 303] on input "My billing and shipping address are the same" at bounding box center [200, 301] width 11 height 35
checkbox input "false"
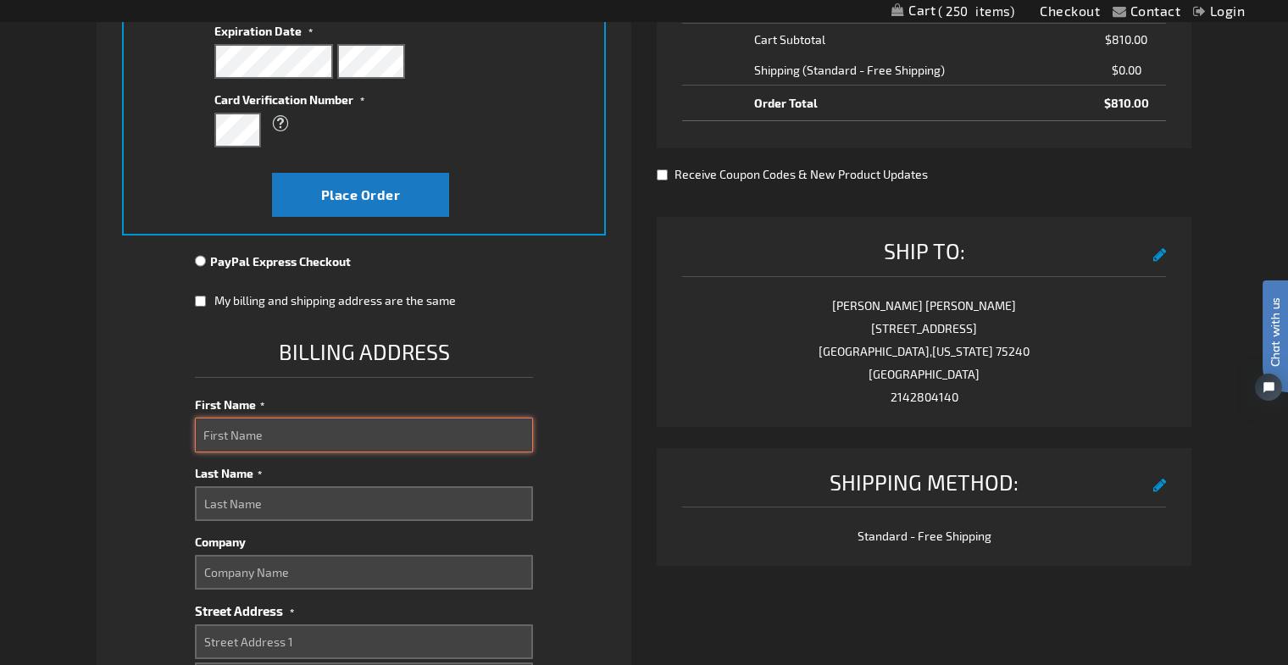
click at [267, 436] on input "First Name" at bounding box center [364, 435] width 339 height 35
type input "Angie"
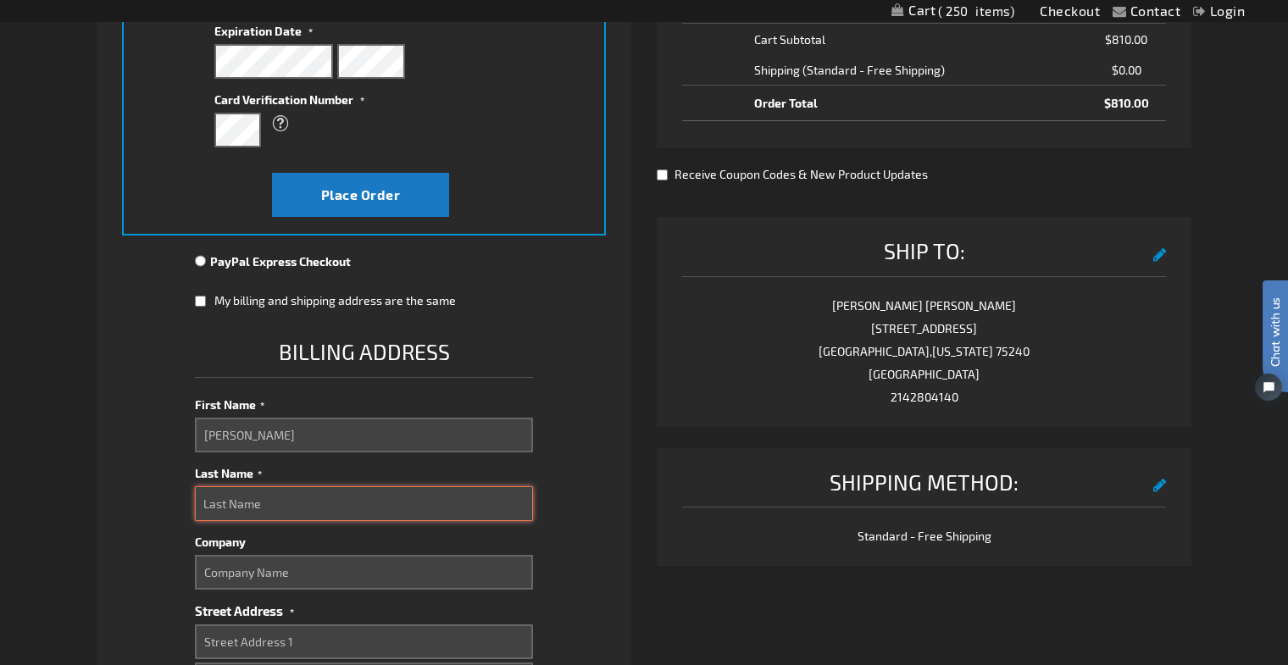
click at [229, 500] on input "Last Name" at bounding box center [364, 503] width 339 height 35
type input "Freed"
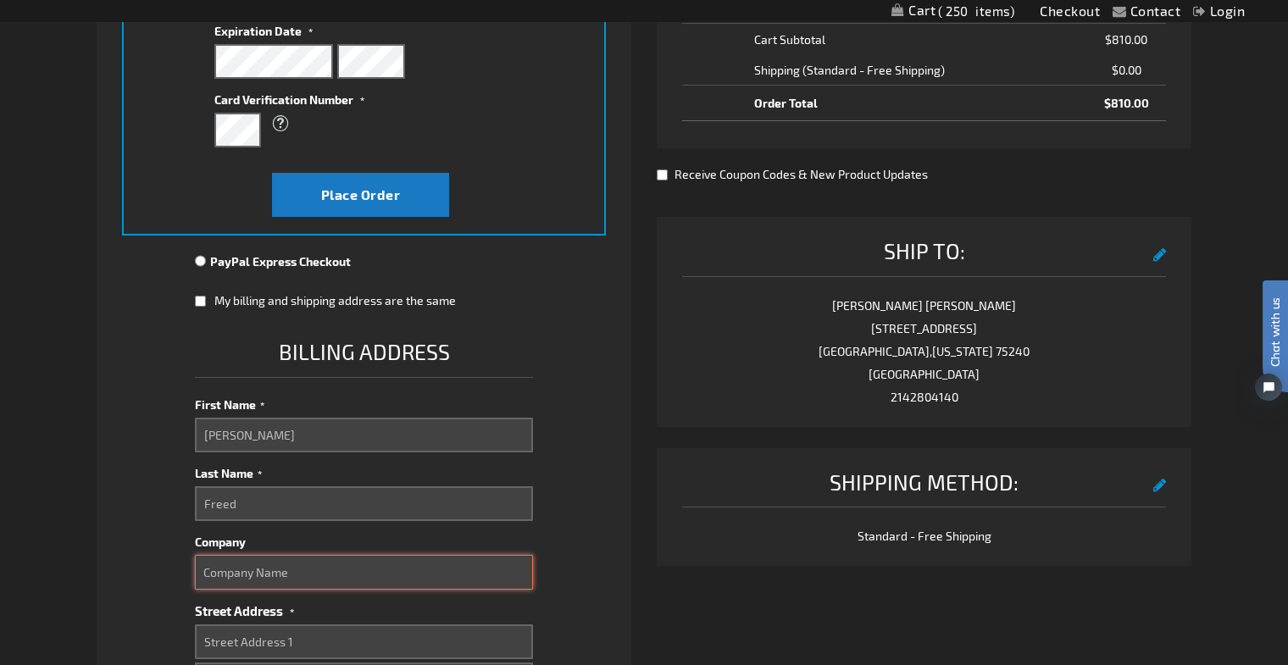
click at [247, 574] on input "Company" at bounding box center [364, 572] width 339 height 35
type input "Trademark Property Co"
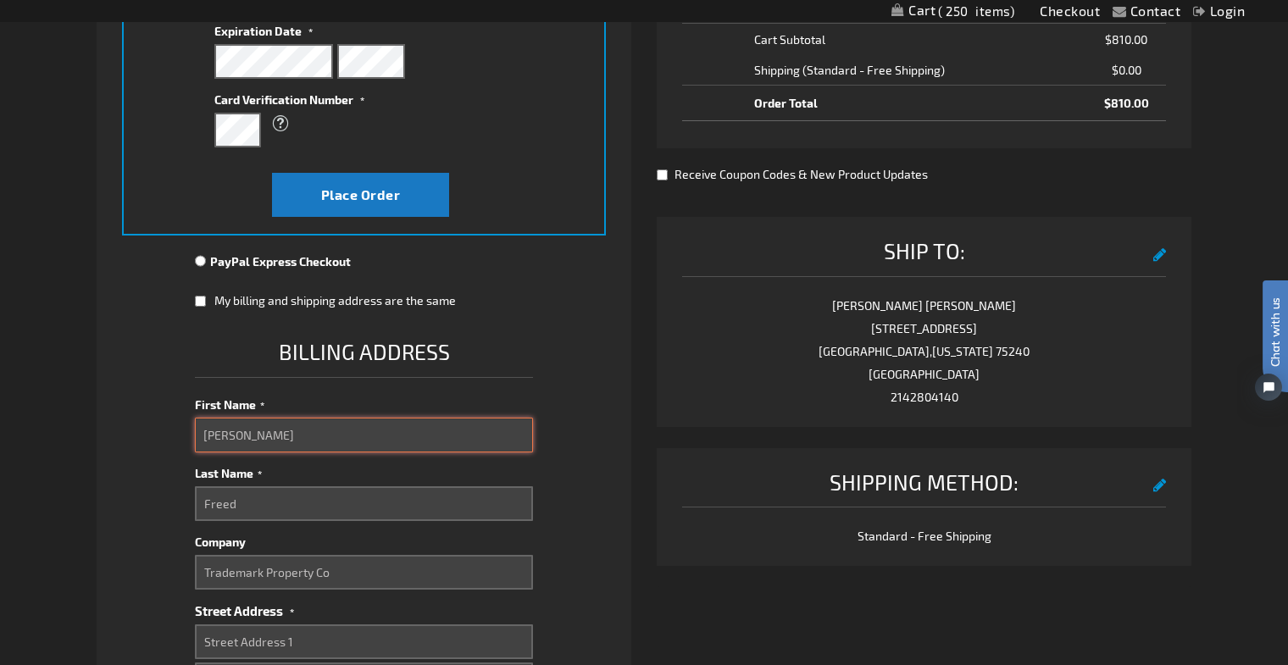
drag, startPoint x: 207, startPoint y: 434, endPoint x: 170, endPoint y: 426, distance: 37.2
click at [170, 426] on fieldset "Payment Information Payment Method Credit Card Credit Card Information" at bounding box center [364, 557] width 484 height 1400
type input "Alex"
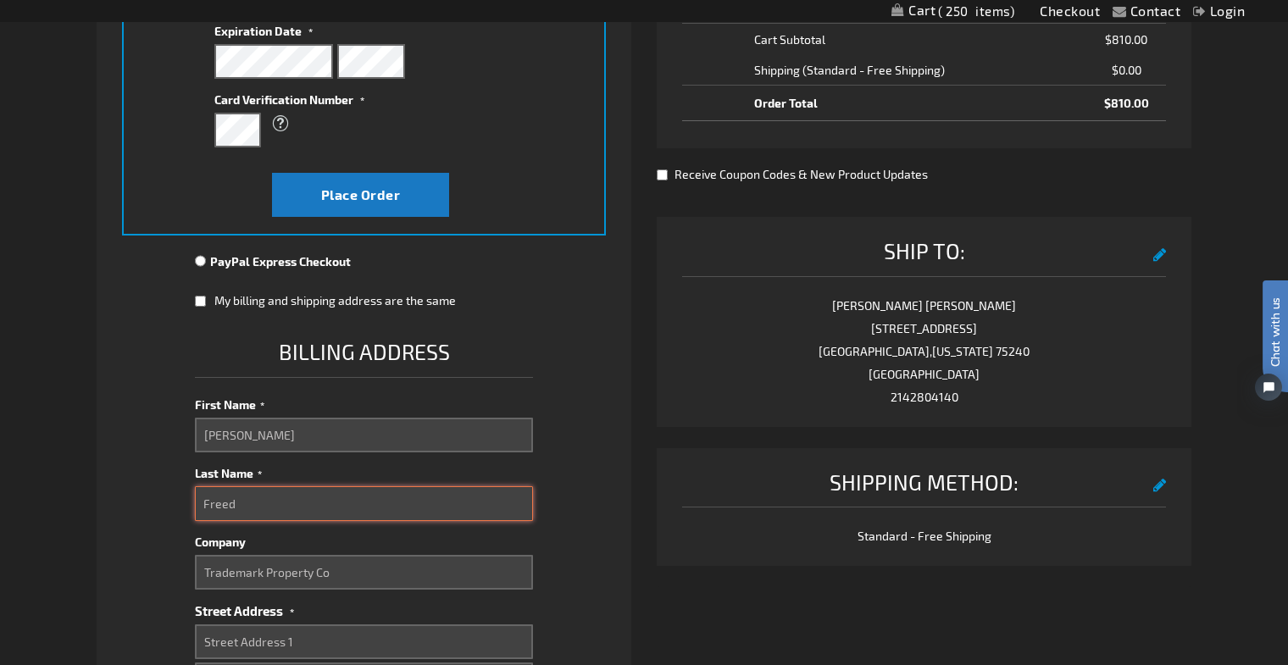
click at [217, 497] on input "Freed" at bounding box center [364, 503] width 339 height 35
drag, startPoint x: 161, startPoint y: 499, endPoint x: 153, endPoint y: 497, distance: 8.6
click at [154, 498] on fieldset "Payment Information Payment Method Credit Card Credit Card Information" at bounding box center [364, 557] width 484 height 1400
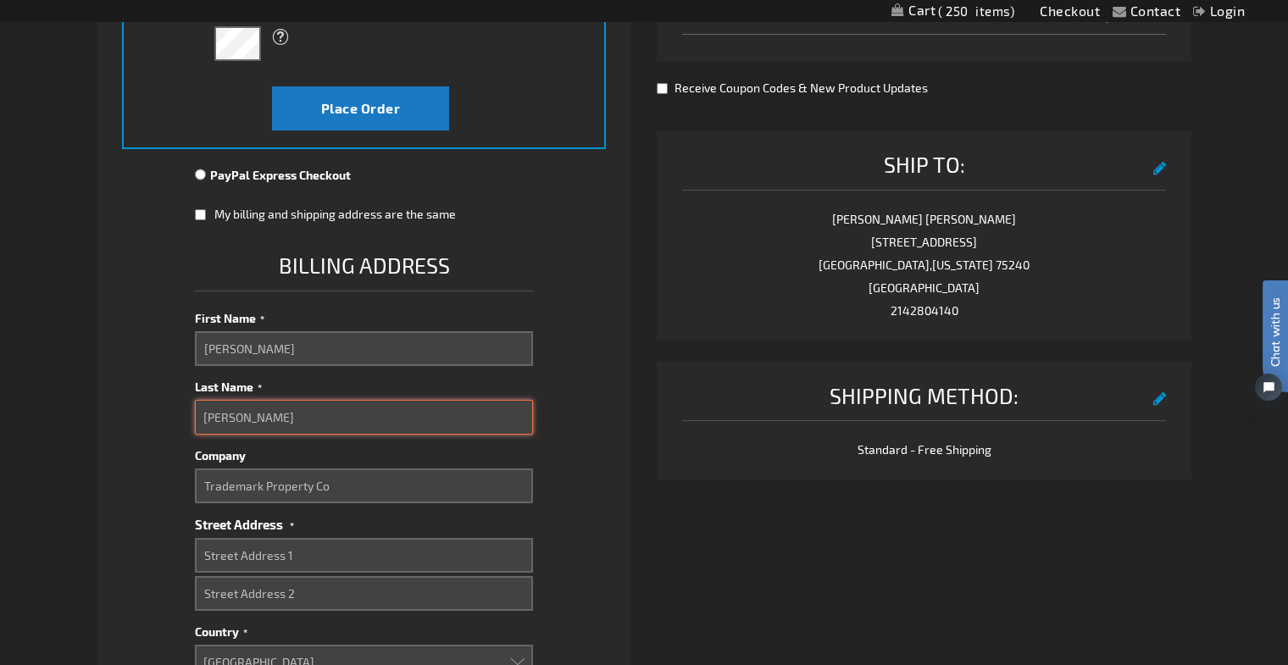
type input "Risenhoover"
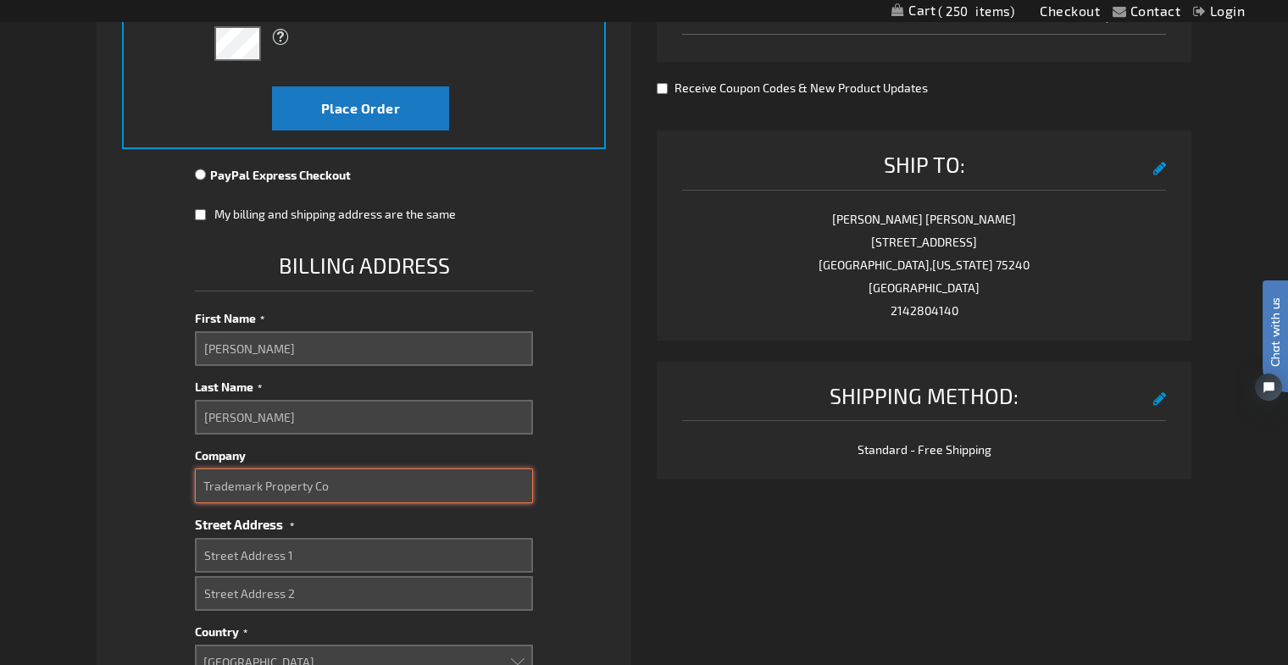
click at [429, 497] on input "Trademark Property Co" at bounding box center [364, 486] width 339 height 35
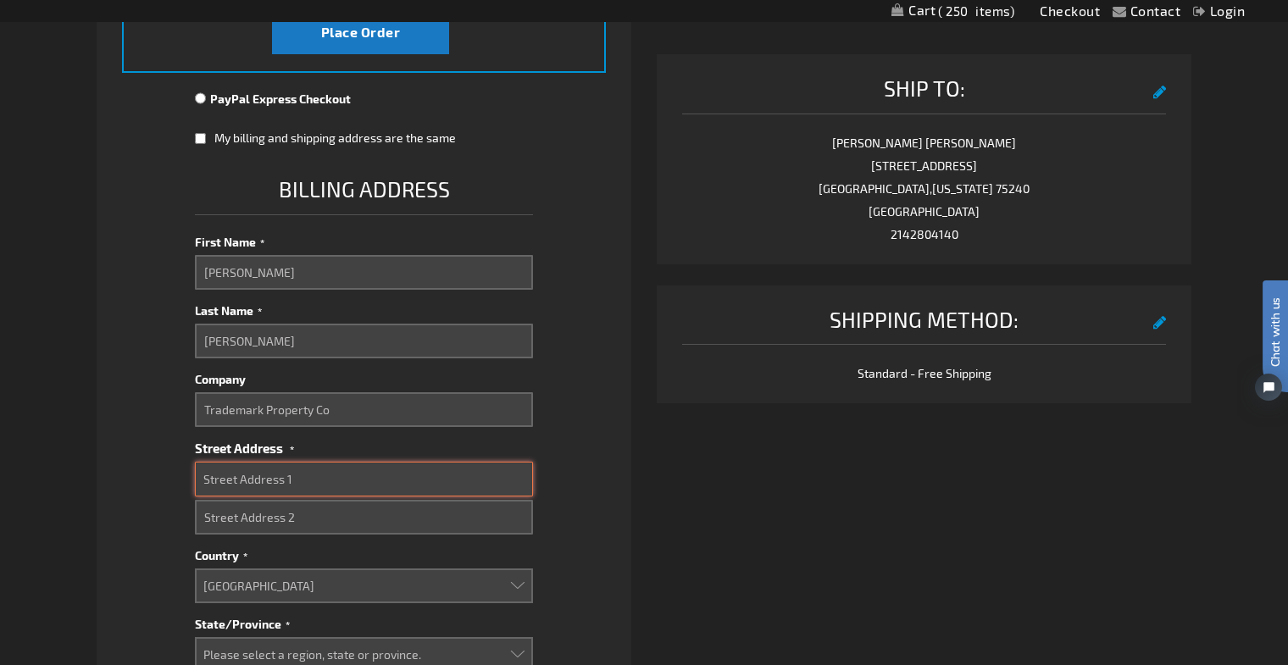
click at [332, 495] on input "Street Address: Line 1" at bounding box center [364, 479] width 339 height 35
type input "1701 River Run"
click at [363, 519] on input "Street Address: Line 2" at bounding box center [364, 517] width 339 height 35
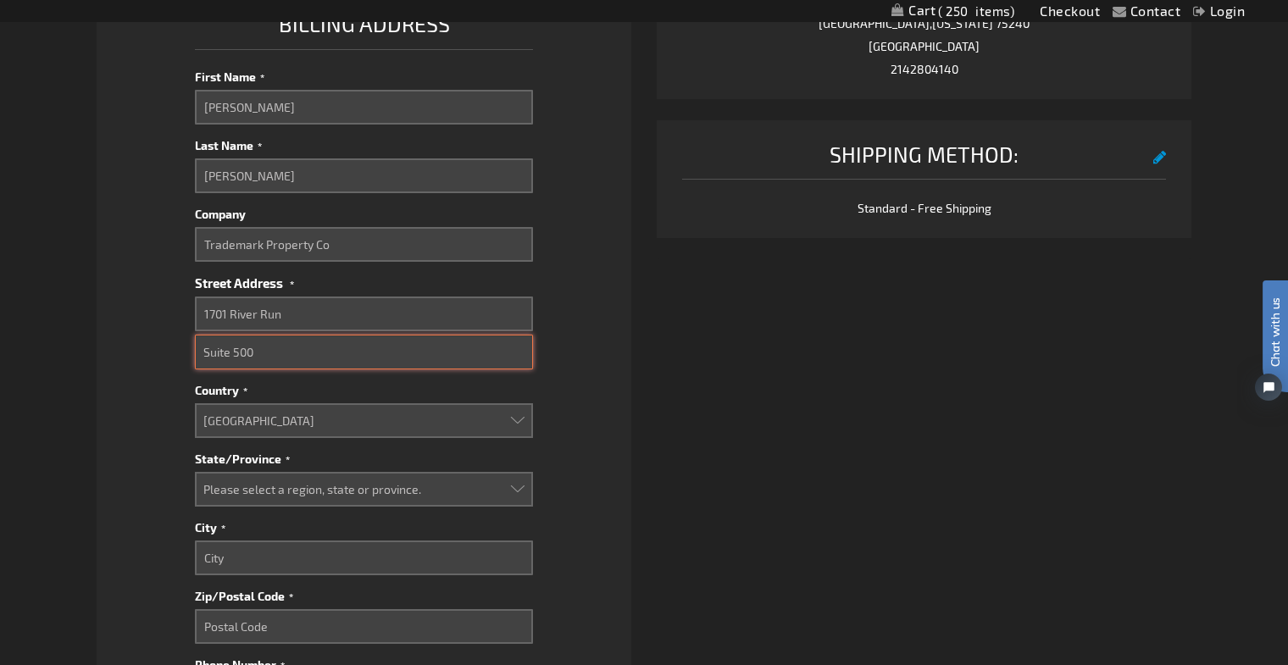
scroll to position [756, 0]
type input "Suite 500"
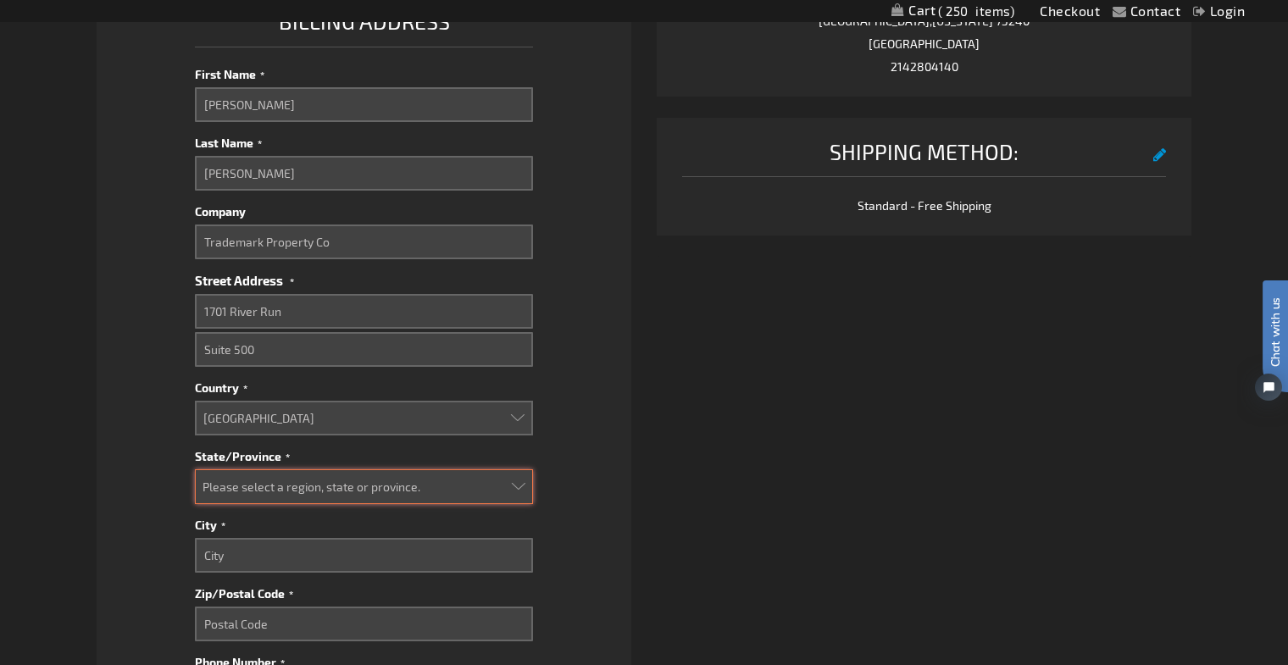
click at [360, 487] on select "Please select a region, state or province. Alabama Alaska Arizona Arkansas Cali…" at bounding box center [364, 486] width 339 height 35
select select "57"
click at [195, 469] on select "Please select a region, state or province. Alabama Alaska Arizona Arkansas Cali…" at bounding box center [364, 486] width 339 height 35
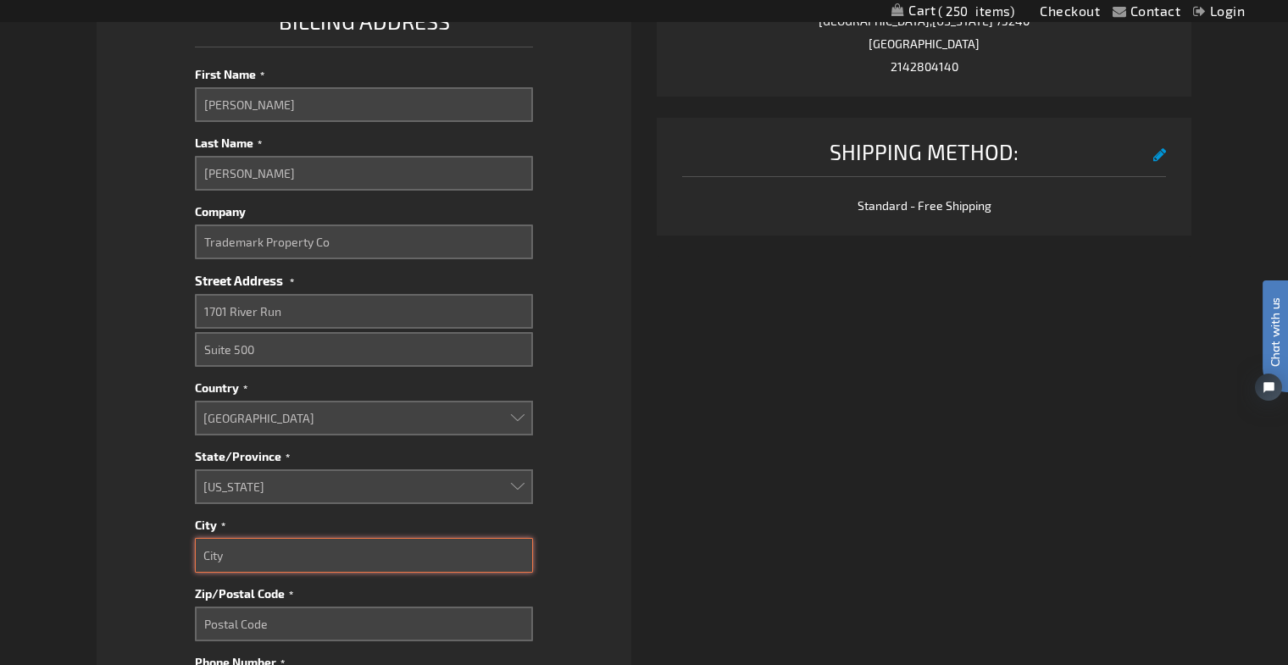
click at [282, 554] on input "City" at bounding box center [364, 555] width 339 height 35
type input "Dallas"
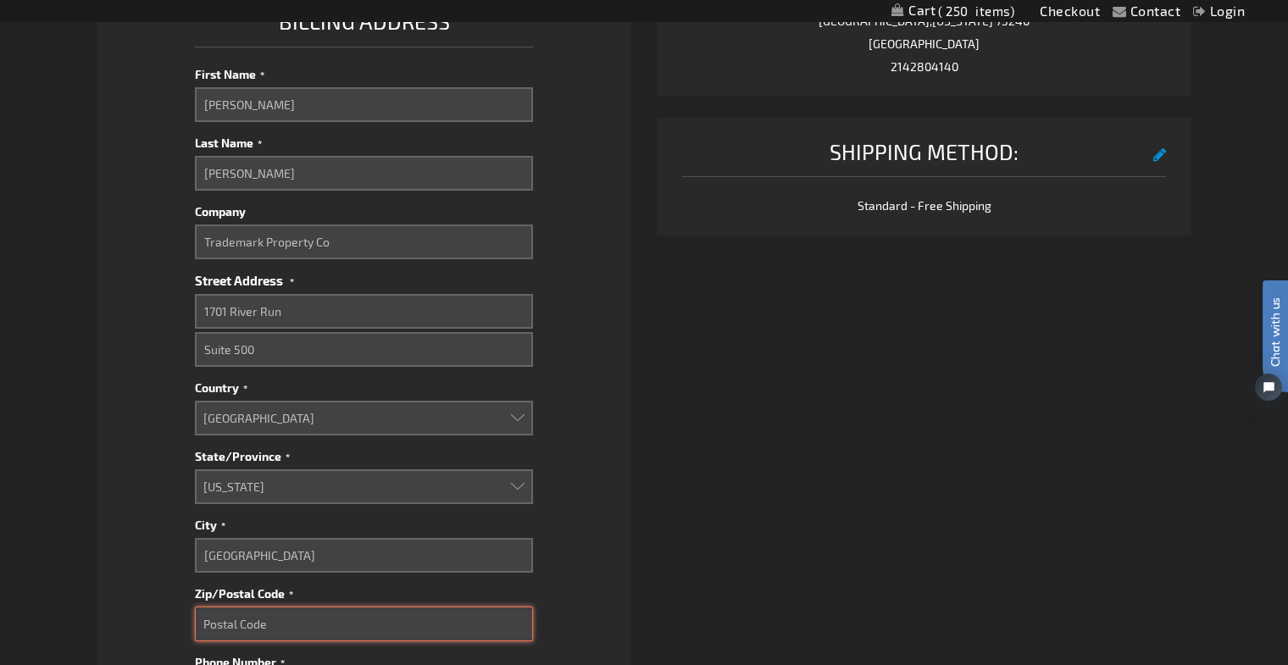
click at [252, 617] on input "Zip/Postal Code" at bounding box center [364, 624] width 339 height 35
type input "76107"
click at [609, 595] on li "Payment Information Payment Method Credit Card Credit Card Information" at bounding box center [364, 235] width 535 height 1454
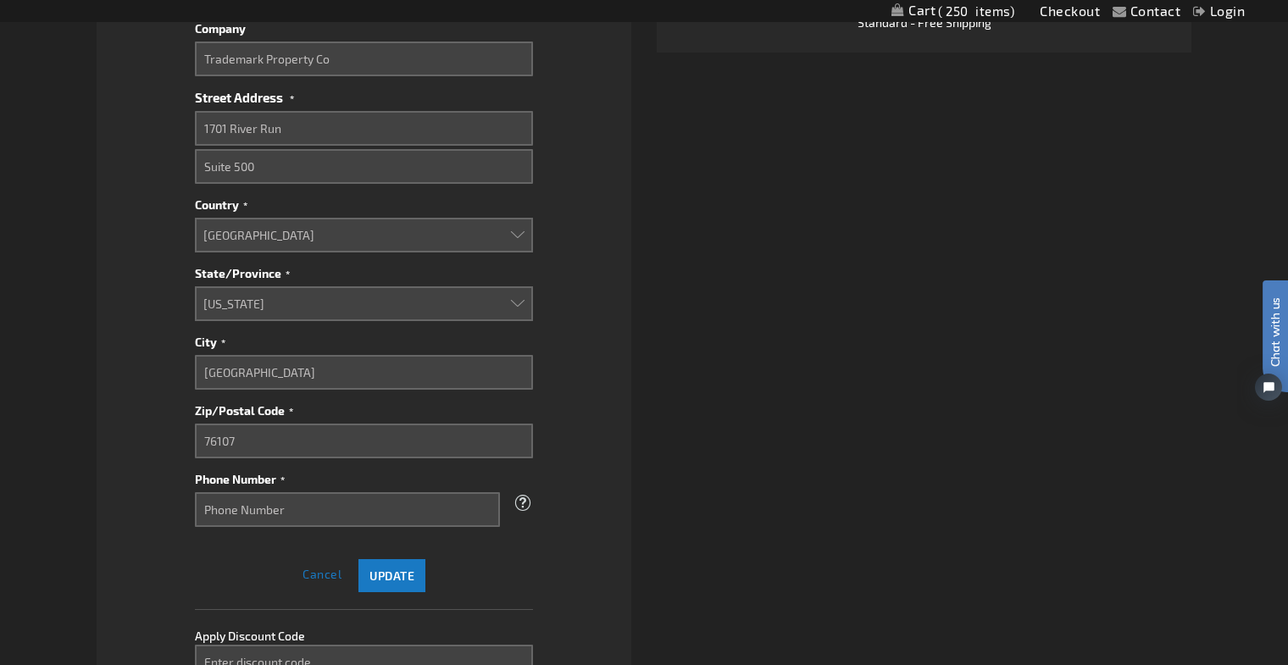
scroll to position [999, 0]
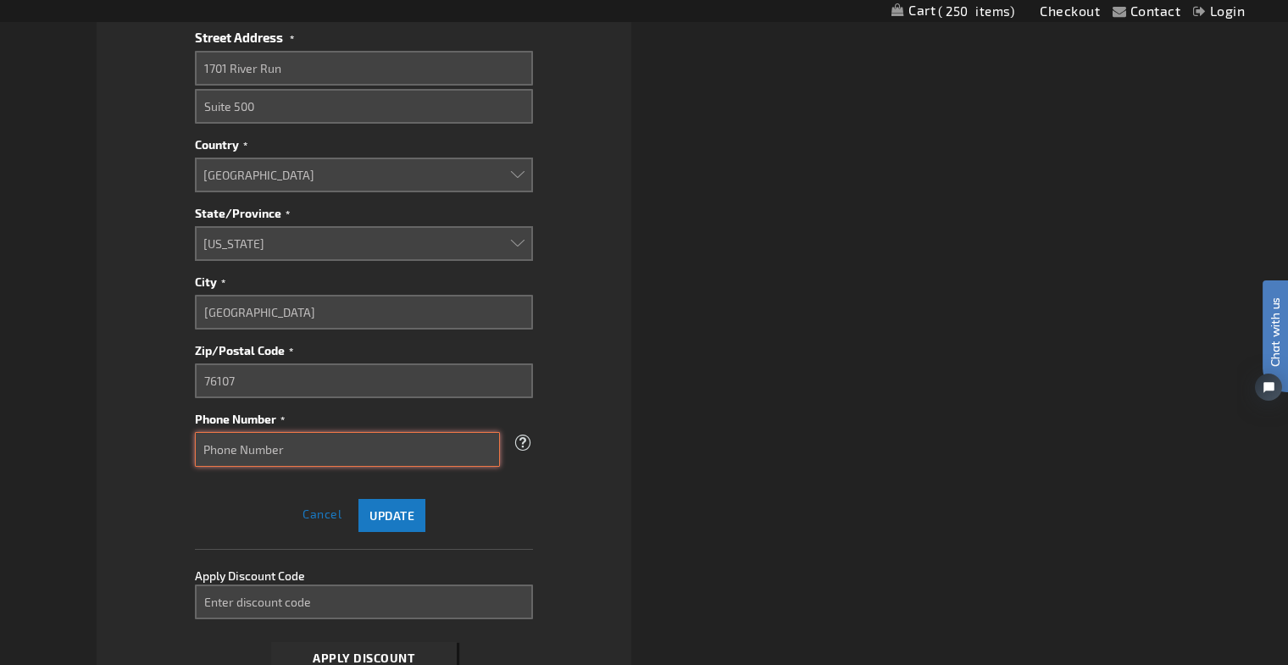
click at [286, 445] on input "Phone Number" at bounding box center [348, 449] width 306 height 35
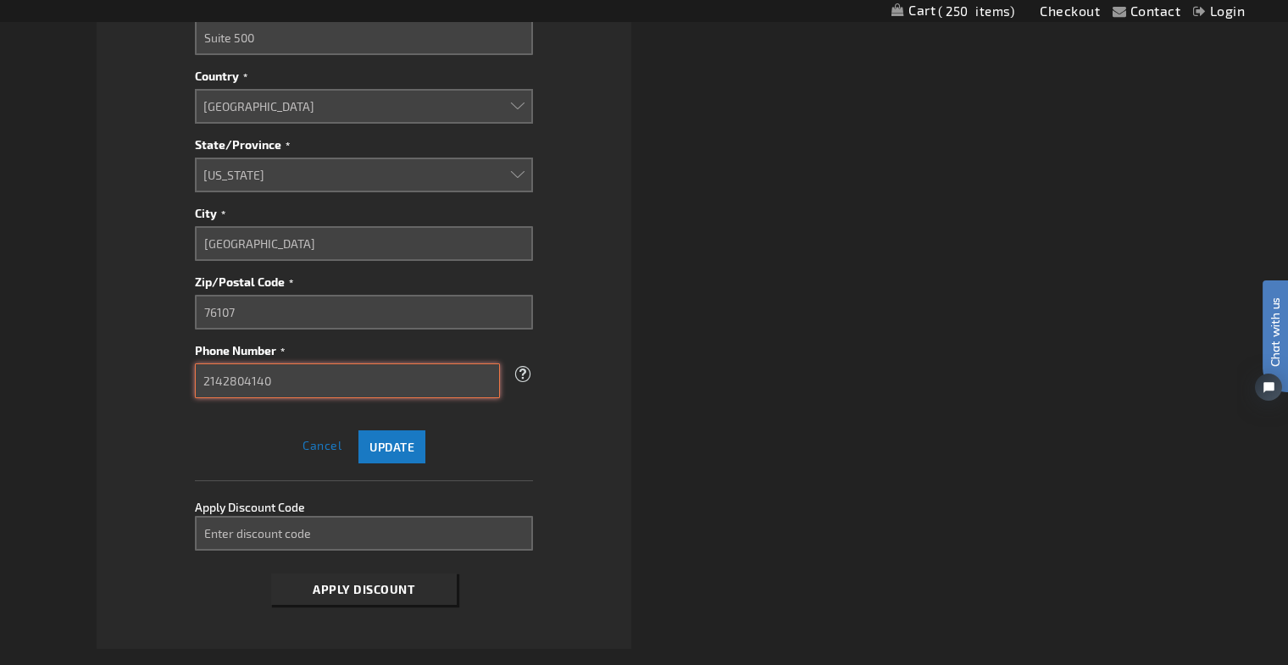
type input "2142804140"
click at [404, 446] on span "Update" at bounding box center [391, 447] width 45 height 14
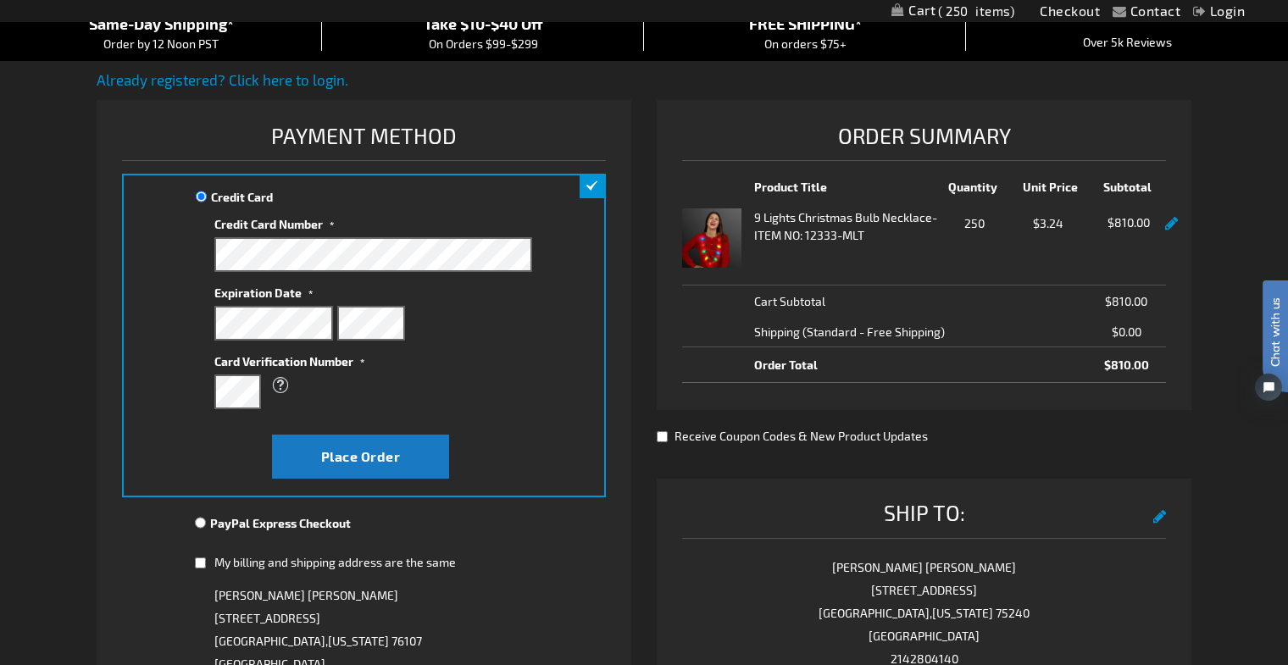
scroll to position [162, 0]
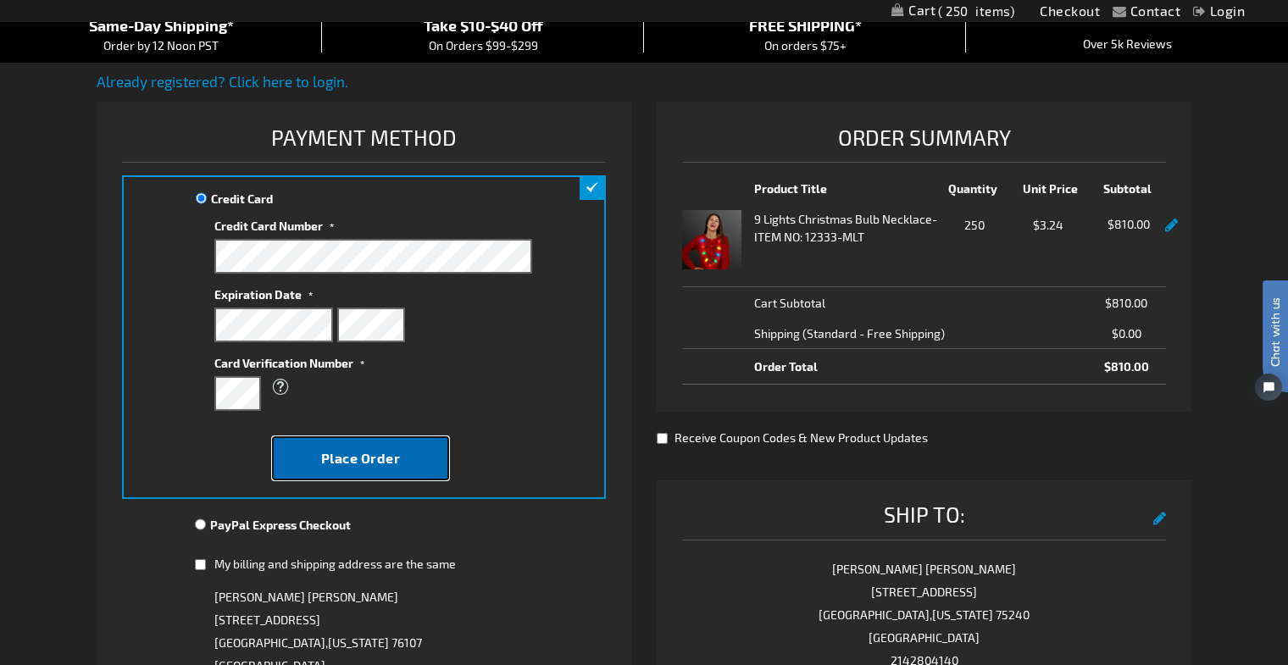
click at [392, 451] on span "Place Order" at bounding box center [361, 458] width 80 height 16
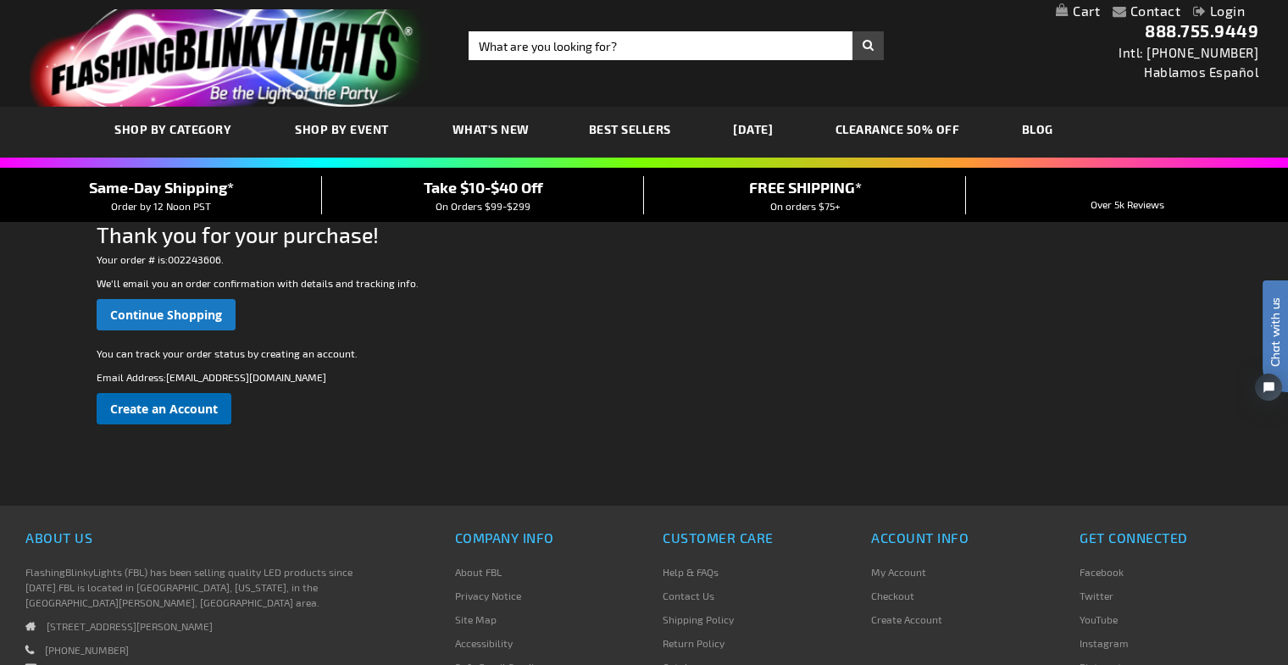
click at [204, 417] on link "Create an Account" at bounding box center [164, 408] width 135 height 31
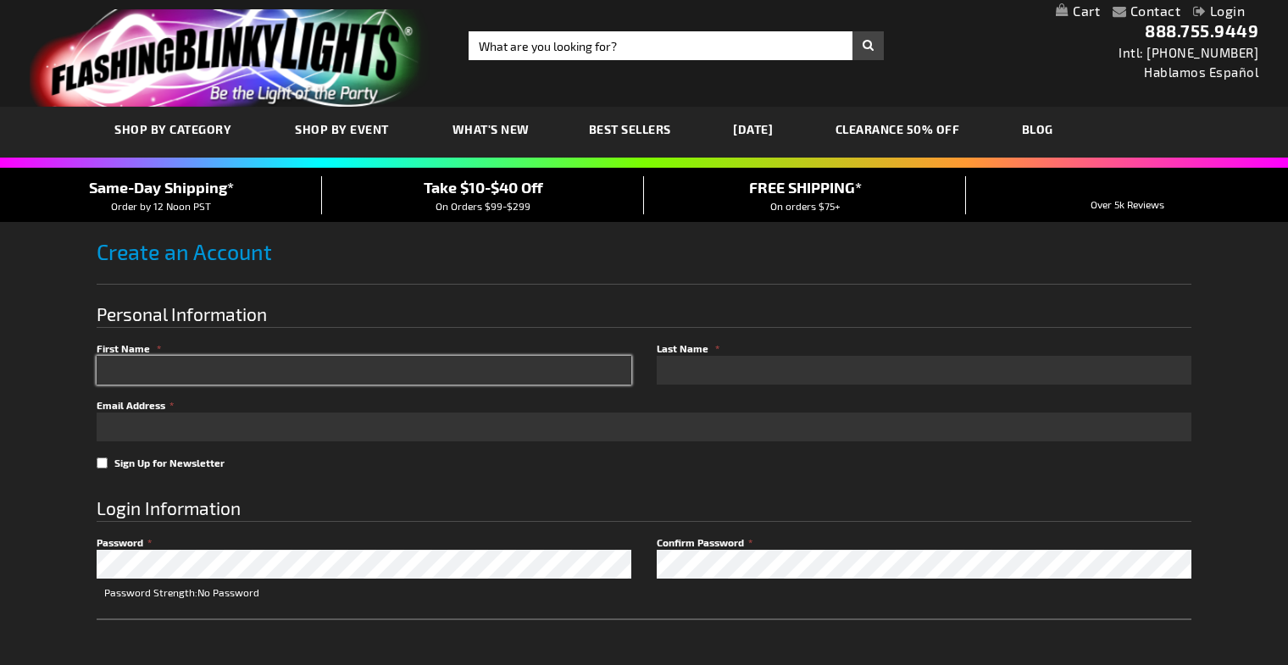
click at [213, 373] on input "First Name" at bounding box center [364, 370] width 535 height 29
type input "[PERSON_NAME]"
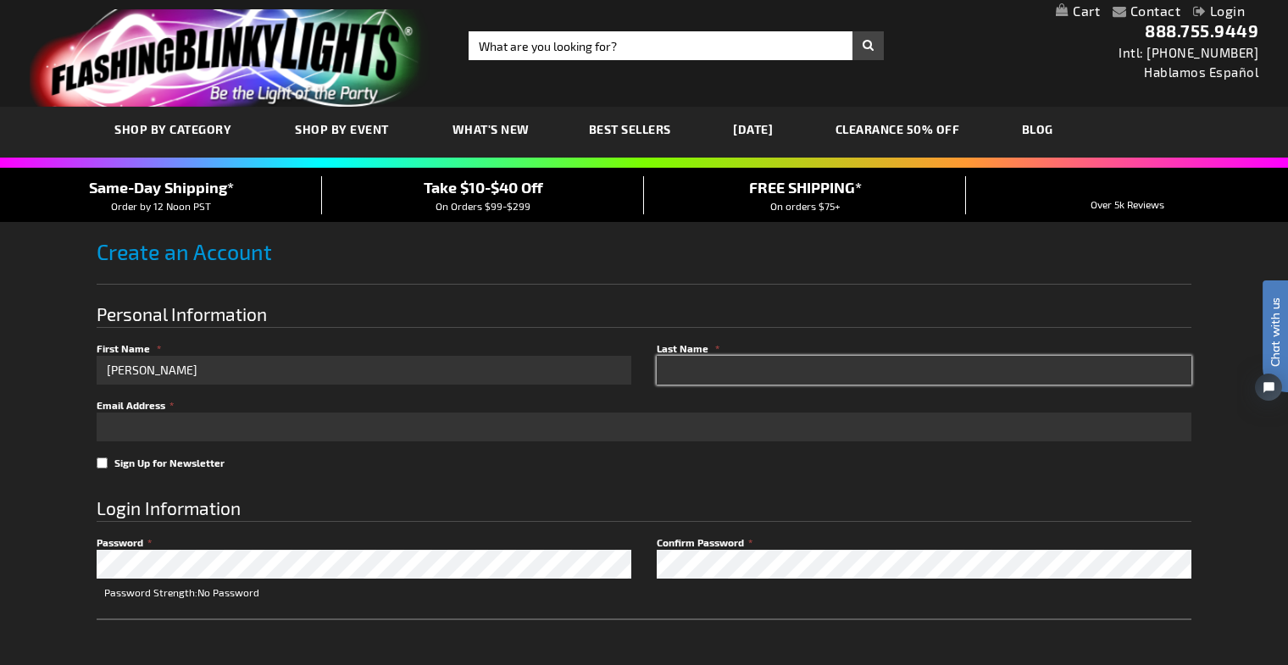
type input "Risenhoover"
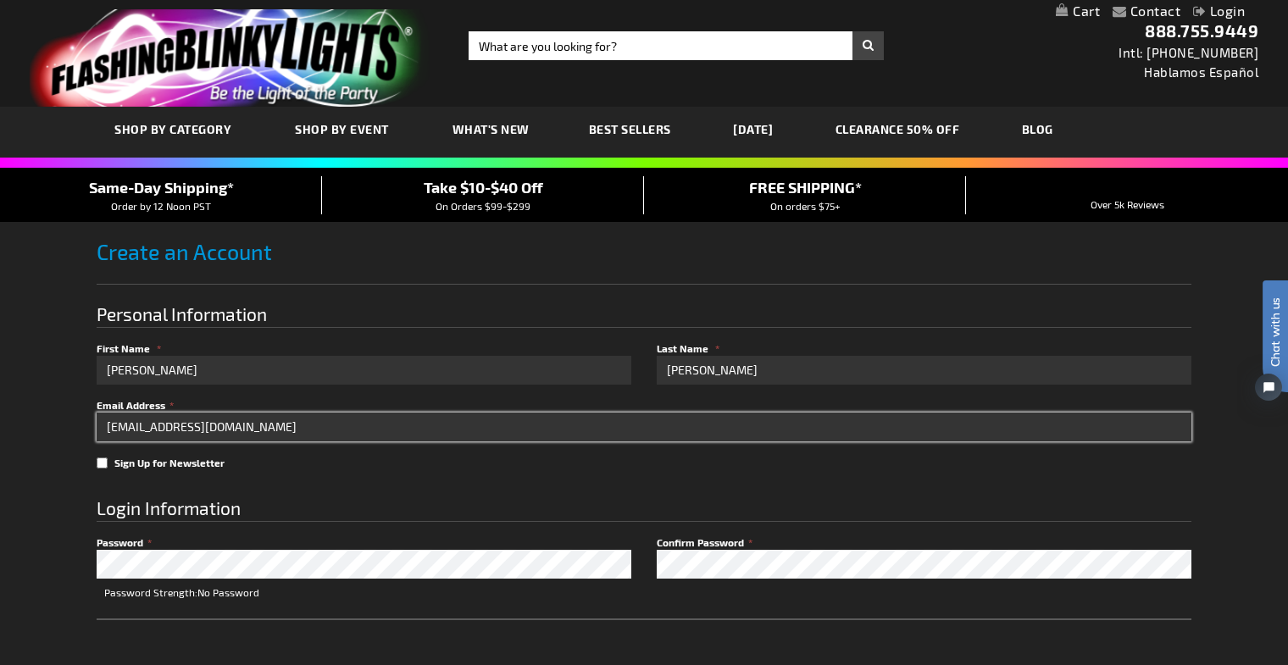
click at [285, 428] on input "risenhooveralex@gmail.com" at bounding box center [644, 427] width 1095 height 29
drag, startPoint x: 277, startPoint y: 425, endPoint x: 69, endPoint y: 425, distance: 207.6
click at [69, 425] on div "Contact Compare Products Login Skip to Content My Cart My Cart Close You have n…" at bounding box center [644, 627] width 1288 height 1255
type input "arisenhoover@trademarkproperty.com"
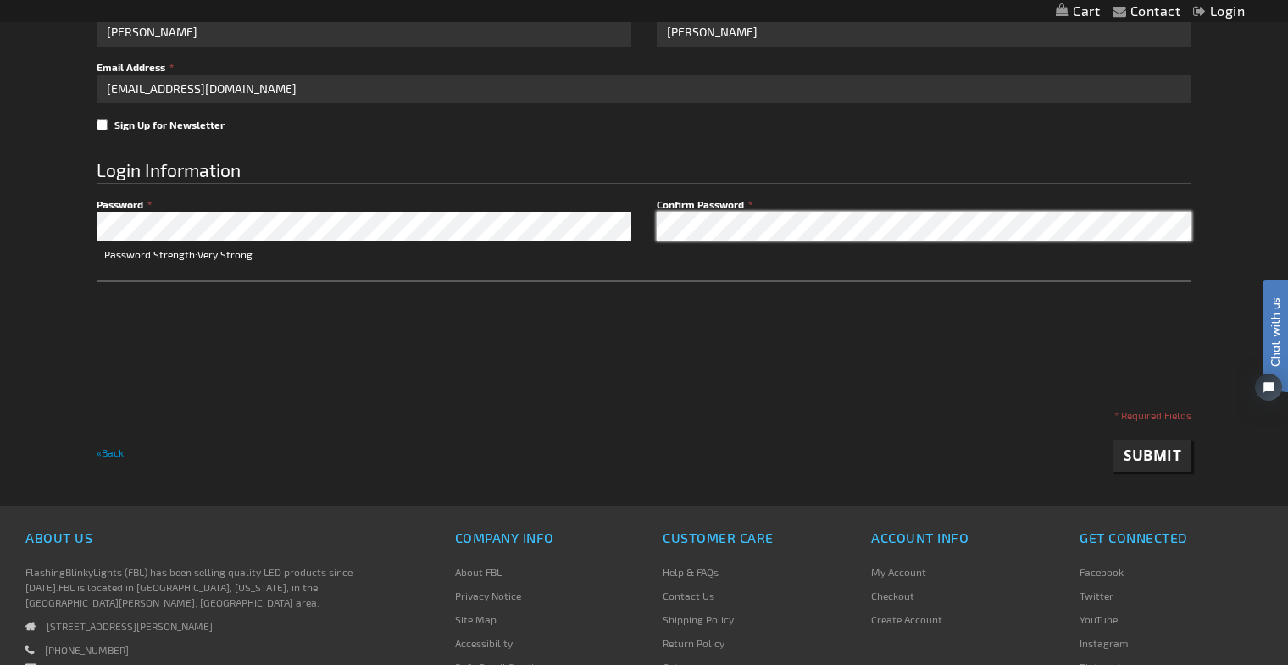
scroll to position [358, 0]
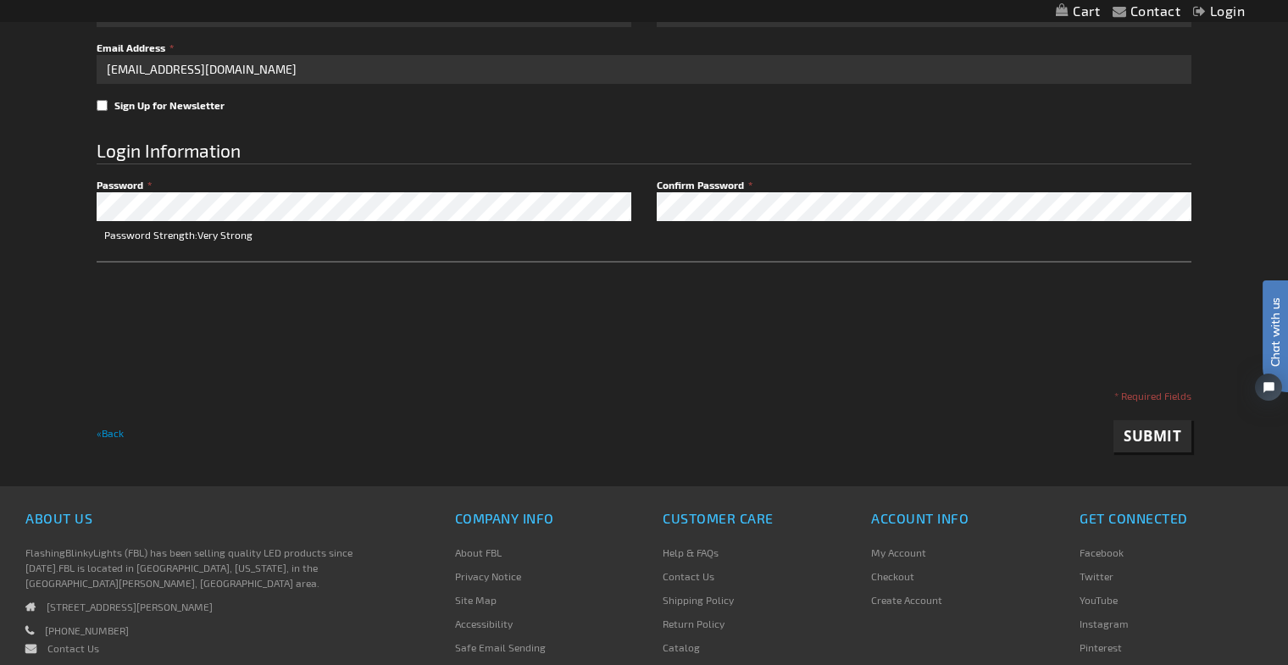
checkbox input "true"
click at [1166, 441] on span "Submit" at bounding box center [1153, 435] width 58 height 19
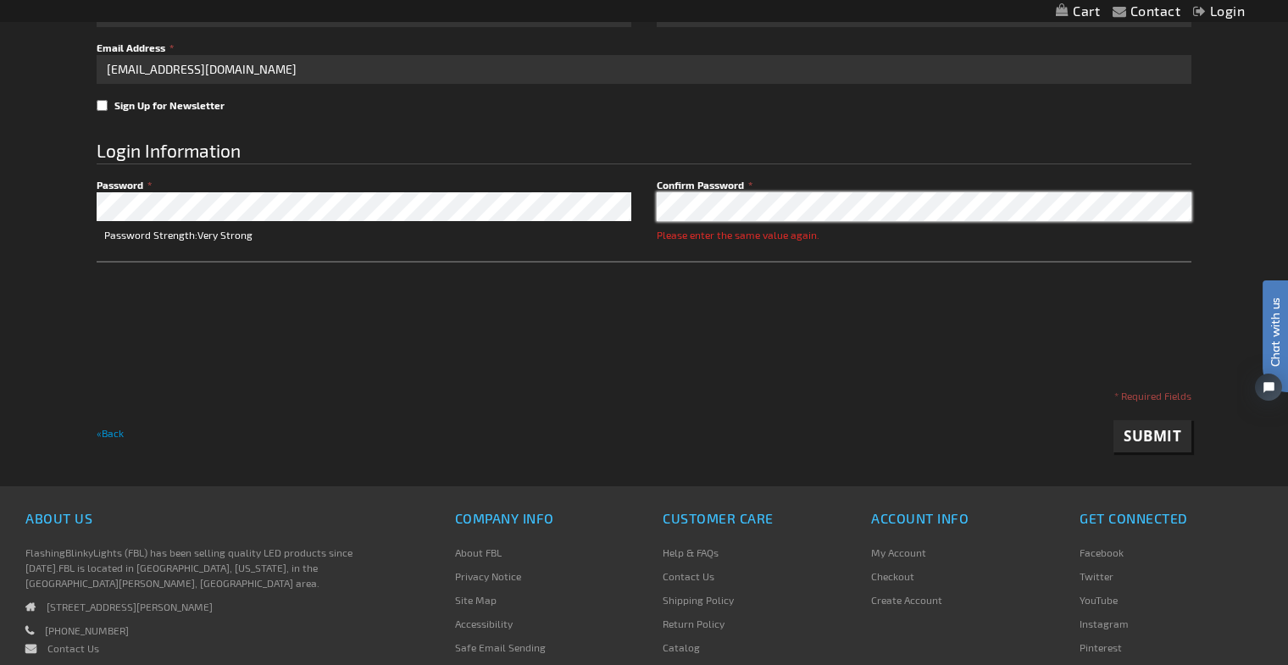
scroll to position [218, 0]
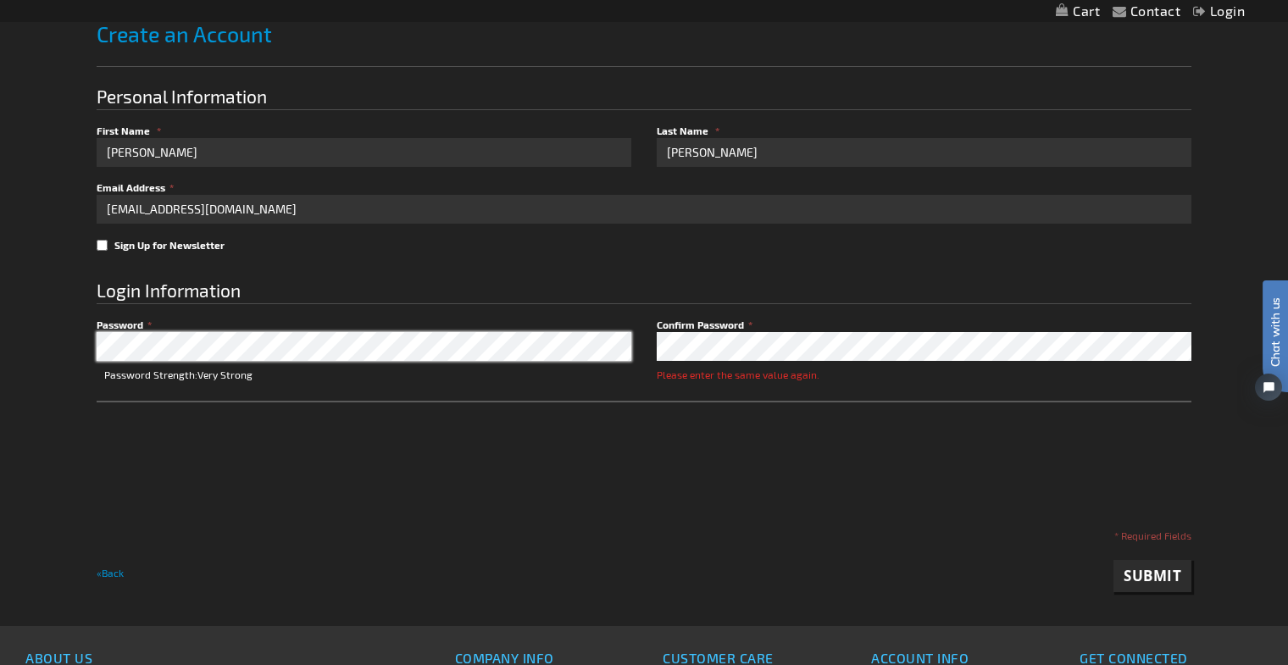
click at [15, 334] on div "Contact Compare Products Login Skip to Content My Cart My Cart Close You have n…" at bounding box center [644, 409] width 1288 height 1255
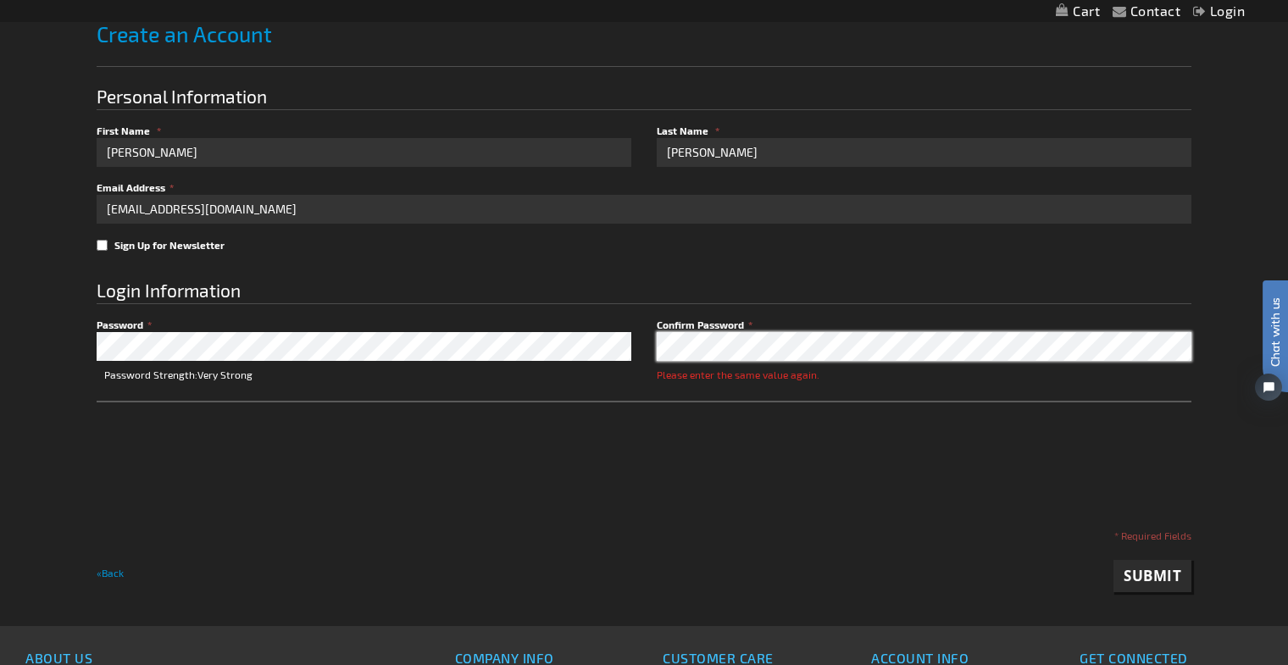
click at [609, 353] on fieldset "Login Information Password Password Strength: Very Strong Confirm Password Plea…" at bounding box center [644, 392] width 1095 height 263
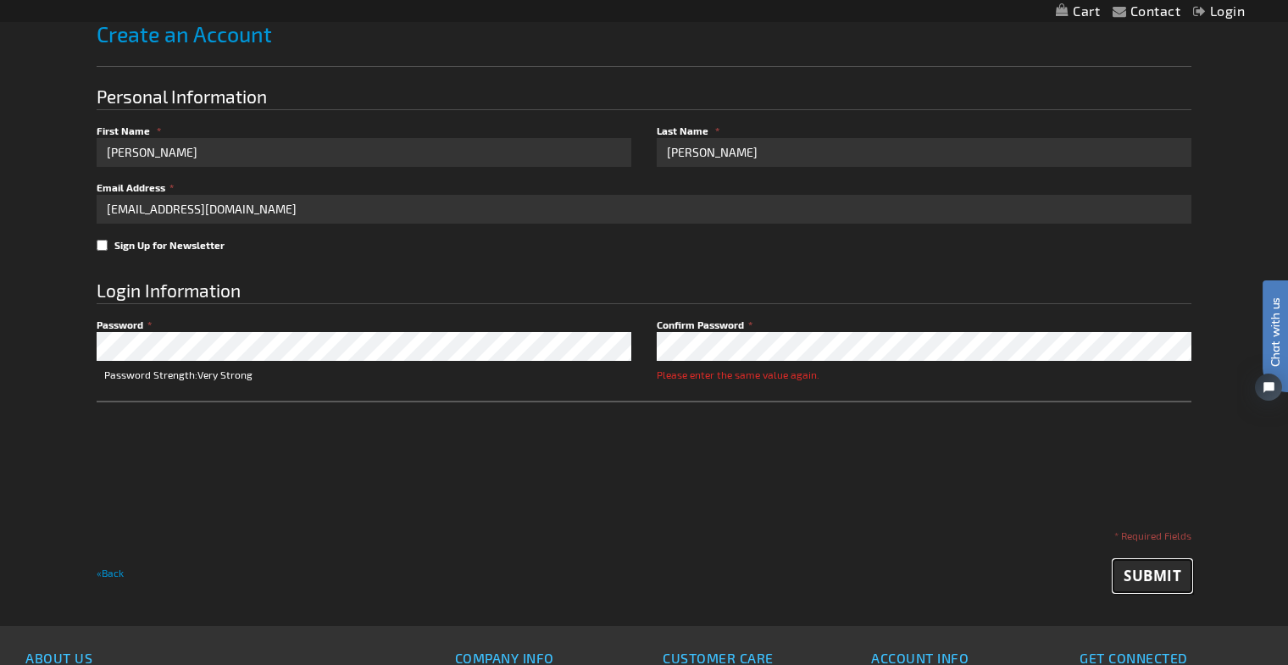
click at [1158, 579] on span "Submit" at bounding box center [1153, 575] width 58 height 19
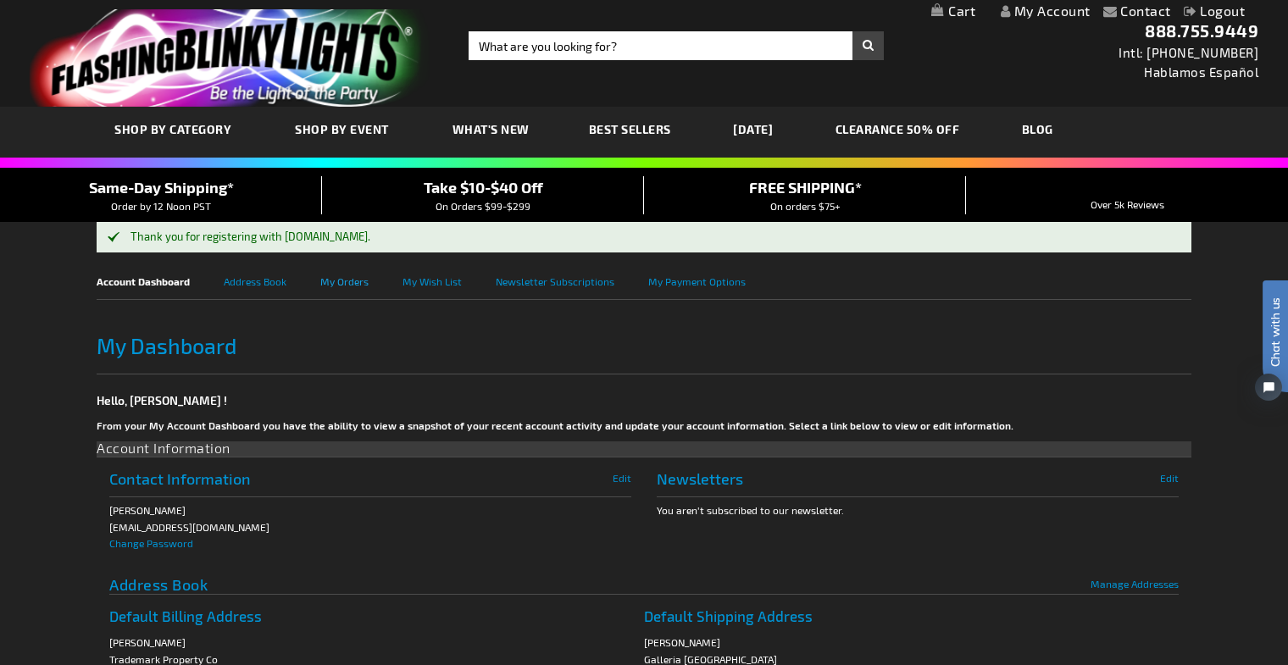
click at [355, 282] on link "My Orders" at bounding box center [361, 280] width 82 height 38
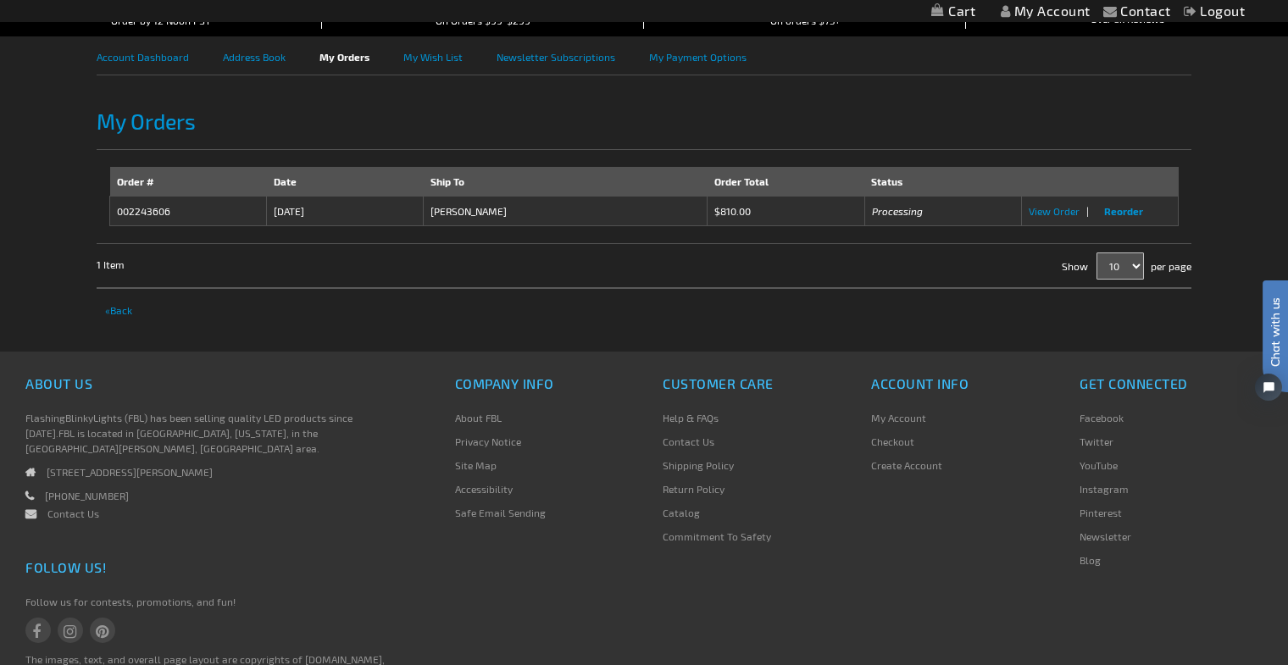
scroll to position [10, 0]
